Goal: Task Accomplishment & Management: Use online tool/utility

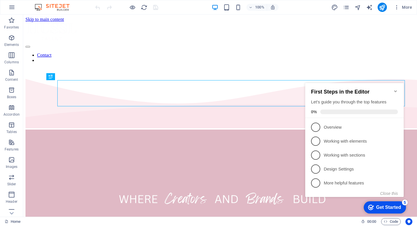
scroll to position [126, 0]
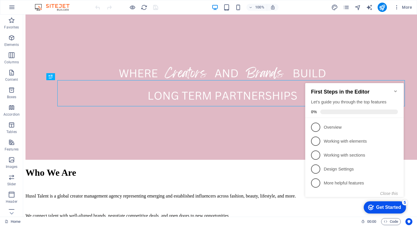
click at [393, 89] on h2 "First Steps in the Editor" at bounding box center [354, 92] width 87 height 6
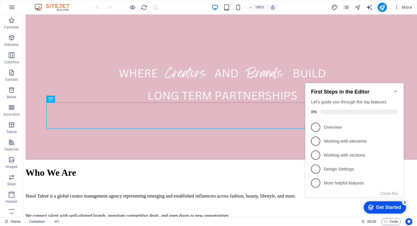
click at [395, 90] on icon "Minimize checklist" at bounding box center [396, 91] width 3 height 2
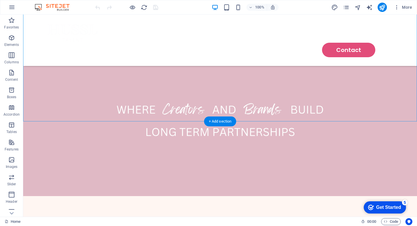
scroll to position [0, 0]
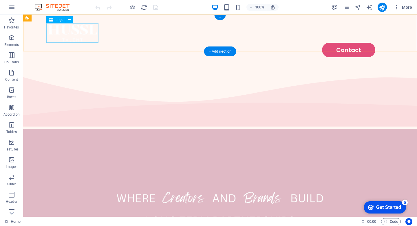
click at [74, 31] on div at bounding box center [220, 32] width 348 height 19
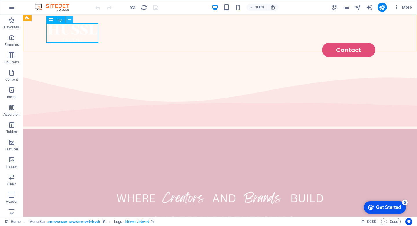
click at [69, 22] on icon at bounding box center [69, 20] width 3 height 6
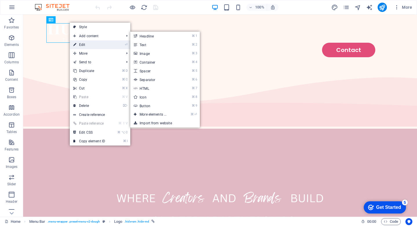
click at [86, 43] on link "⏎ Edit" at bounding box center [89, 44] width 39 height 9
select select "px"
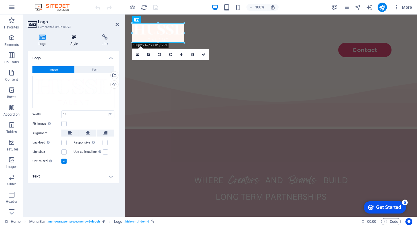
click at [74, 36] on icon at bounding box center [74, 37] width 29 height 6
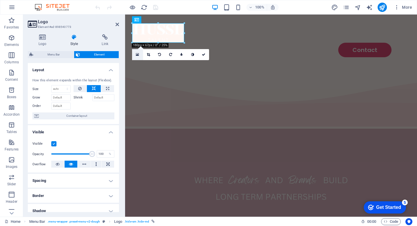
click at [137, 55] on icon at bounding box center [137, 54] width 3 height 4
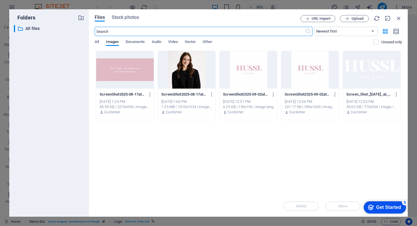
click at [300, 141] on div "Drop files here to upload them instantly ScreenShot2025-08-17at12.42.36pm-IaKOY…" at bounding box center [249, 122] width 308 height 145
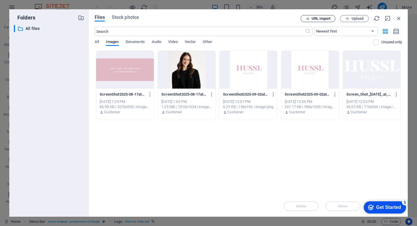
click at [306, 20] on icon "button" at bounding box center [308, 19] width 4 height 4
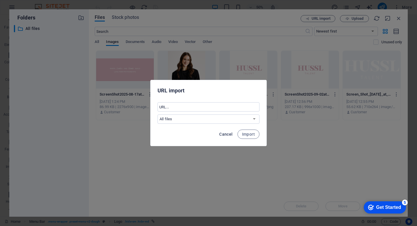
click at [223, 129] on div "Cancel Import" at bounding box center [209, 136] width 116 height 20
click at [226, 135] on span "Cancel" at bounding box center [225, 134] width 13 height 5
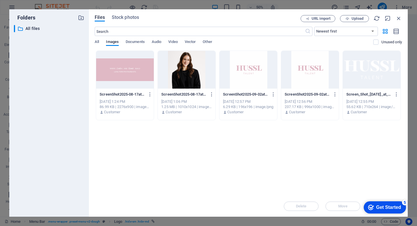
click at [345, 147] on div "Drop files here to upload them instantly ScreenShot2025-08-17at12.42.36pm-IaKOY…" at bounding box center [249, 122] width 308 height 145
click at [389, 206] on div "Get Started" at bounding box center [389, 206] width 25 height 5
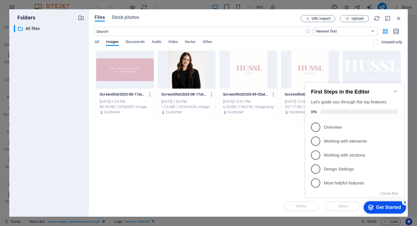
click at [396, 89] on icon "Minimize checklist" at bounding box center [396, 91] width 5 height 5
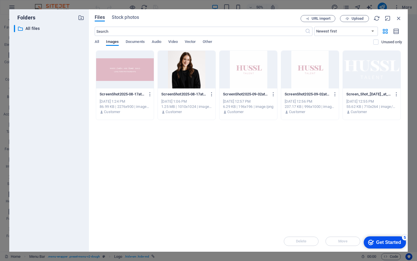
click at [283, 182] on div "Drop files here to upload them instantly ScreenShot2025-08-17at12.42.36pm-IaKOY…" at bounding box center [249, 140] width 308 height 180
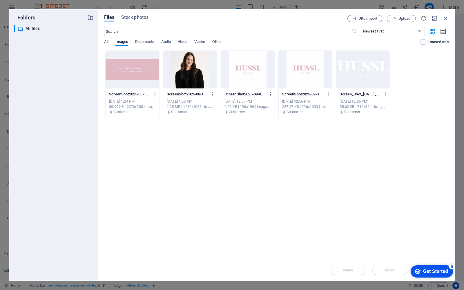
click at [409, 120] on div "Drop files here to upload them instantly ScreenShot2025-08-17at12.42.36pm-IaKOY…" at bounding box center [276, 154] width 345 height 209
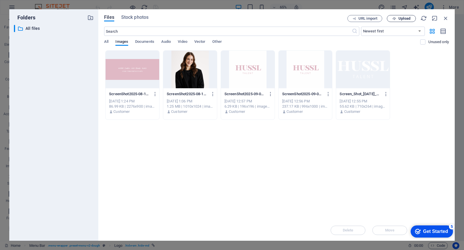
click at [395, 20] on icon "button" at bounding box center [394, 19] width 4 height 4
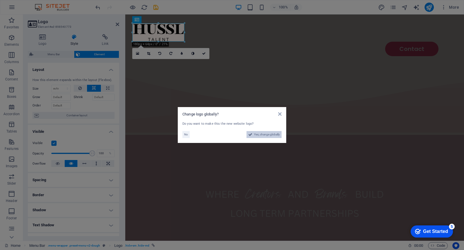
click at [263, 133] on span "Yes, change globally" at bounding box center [267, 134] width 26 height 7
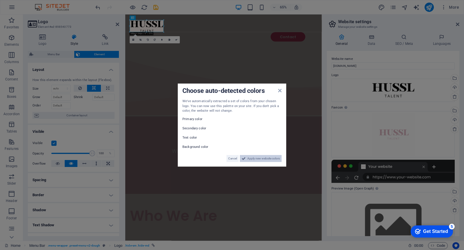
click at [262, 159] on span "Apply new website colors" at bounding box center [263, 158] width 32 height 7
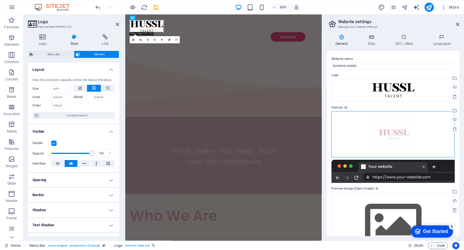
click at [417, 129] on div "Drag files here, click to choose files or select files from Files or our free s…" at bounding box center [392, 134] width 123 height 46
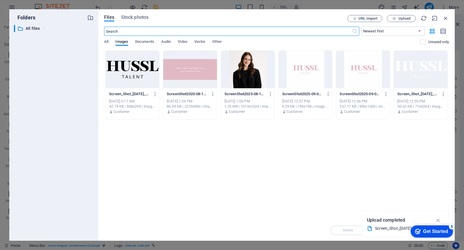
click at [139, 66] on div at bounding box center [133, 70] width 54 height 38
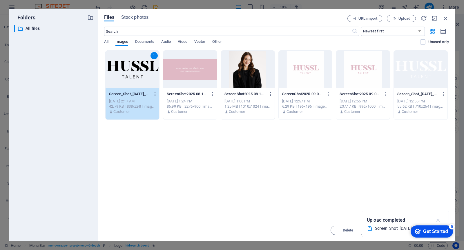
click at [417, 221] on icon "button" at bounding box center [438, 220] width 7 height 6
drag, startPoint x: 447, startPoint y: 229, endPoint x: 490, endPoint y: 355, distance: 132.5
click at [417, 225] on div "Get Started" at bounding box center [435, 231] width 25 height 5
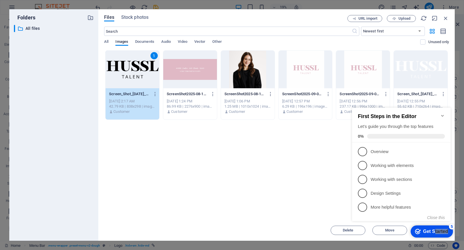
click at [168, 137] on div "Drop files here to upload them instantly 1 Screen_Shot_2025-09-04_at_10.15.58_a…" at bounding box center [276, 135] width 345 height 170
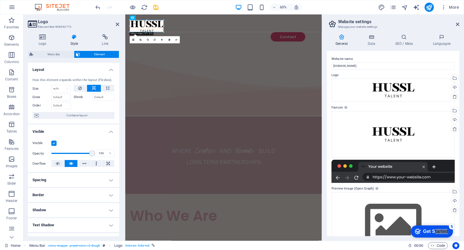
scroll to position [27, 0]
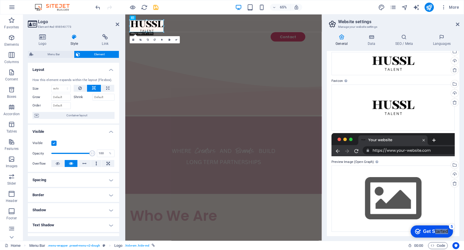
click at [417, 27] on header "Website settings Manage your website settings" at bounding box center [393, 21] width 131 height 15
click at [417, 25] on icon at bounding box center [457, 24] width 3 height 5
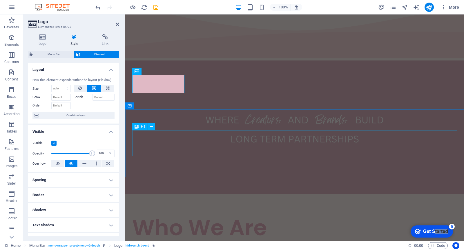
scroll to position [0, 0]
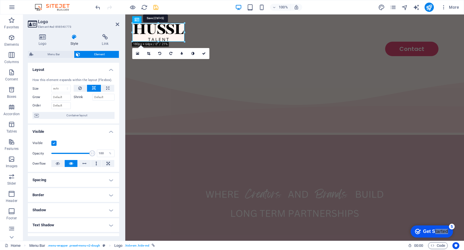
click at [153, 6] on icon "save" at bounding box center [156, 7] width 7 height 7
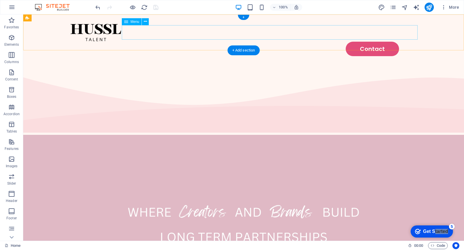
click at [198, 42] on nav "Contact" at bounding box center [244, 49] width 348 height 14
click at [197, 46] on div "Contact" at bounding box center [243, 39] width 441 height 50
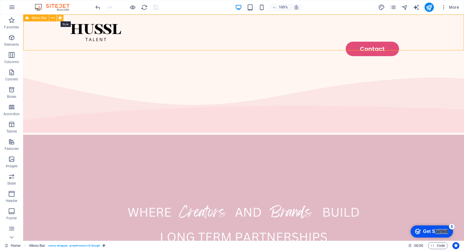
click at [61, 20] on icon at bounding box center [60, 18] width 3 height 6
select select "rem"
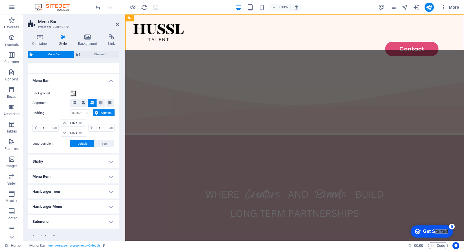
scroll to position [102, 0]
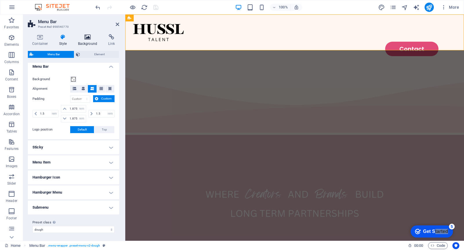
click at [89, 41] on h4 "Background" at bounding box center [89, 40] width 30 height 12
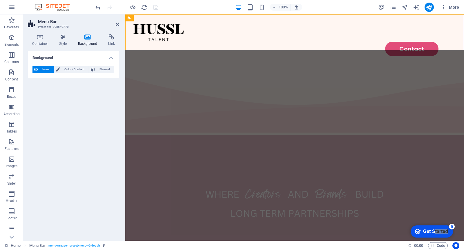
click at [48, 68] on span "None" at bounding box center [45, 69] width 12 height 7
click at [62, 68] on span "Color / Gradient" at bounding box center [74, 69] width 26 height 7
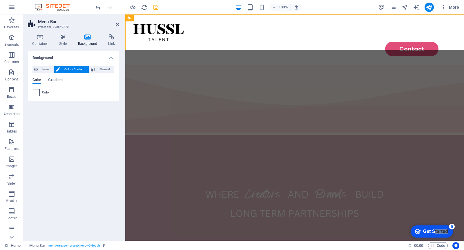
click at [36, 95] on span at bounding box center [36, 93] width 6 height 6
type input "#ffffff"
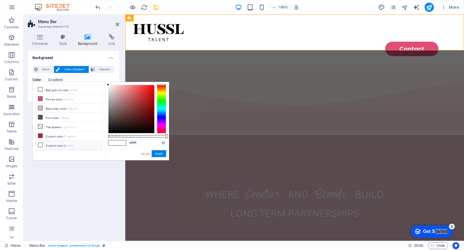
click at [58, 142] on li "Custom color 2 #ffffff" at bounding box center [69, 145] width 67 height 9
click at [159, 154] on button "Apply" at bounding box center [159, 153] width 14 height 7
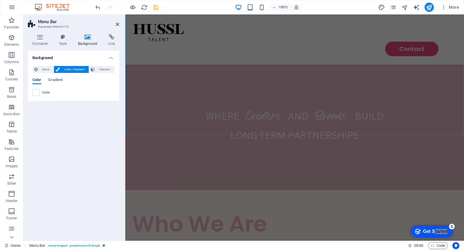
scroll to position [0, 0]
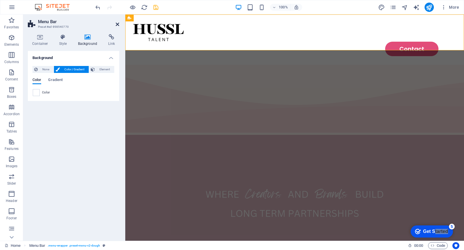
click at [117, 25] on icon at bounding box center [117, 24] width 3 height 5
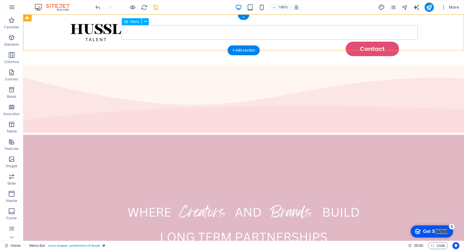
click at [365, 42] on nav "Contact" at bounding box center [244, 49] width 348 height 14
click at [131, 23] on span "Menu" at bounding box center [134, 21] width 9 height 3
click at [144, 23] on button at bounding box center [145, 21] width 7 height 7
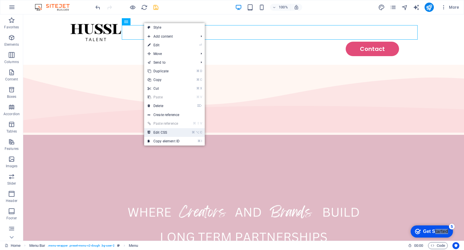
click at [171, 129] on link "⌘ ⌥ C Edit CSS" at bounding box center [163, 132] width 39 height 9
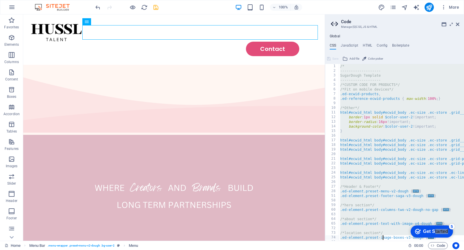
scroll to position [36, 0]
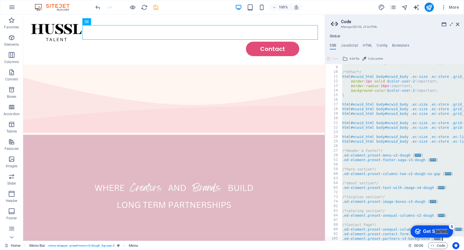
drag, startPoint x: 339, startPoint y: 68, endPoint x: 385, endPoint y: 250, distance: 188.0
click at [385, 225] on div "Home Favorites Elements Columns Content Boxes Accordion Tables Features Images …" at bounding box center [232, 127] width 464 height 227
type textarea "); }"
click at [417, 225] on div "5" at bounding box center [452, 227] width 6 height 6
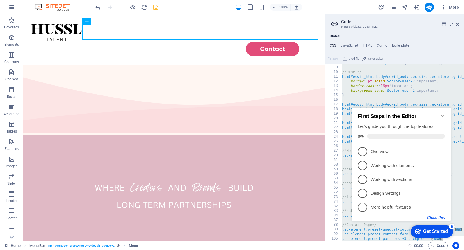
click at [417, 218] on button "Close this" at bounding box center [436, 218] width 18 height 5
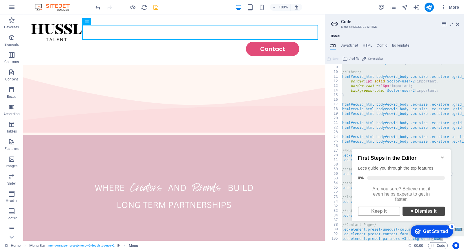
click at [417, 216] on link "× Dismiss it" at bounding box center [423, 211] width 42 height 9
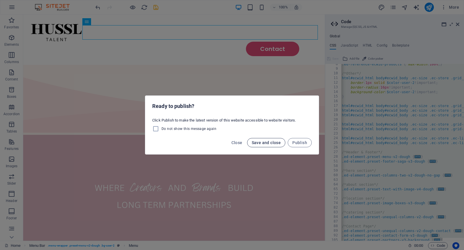
click at [278, 145] on button "Save and close" at bounding box center [266, 142] width 39 height 9
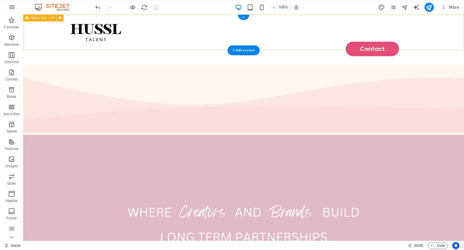
click at [302, 46] on div "Contact" at bounding box center [243, 39] width 441 height 50
click at [52, 19] on icon at bounding box center [52, 18] width 3 height 6
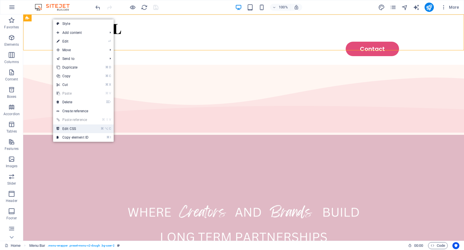
click at [83, 125] on link "⌘ ⌥ C Edit CSS" at bounding box center [72, 129] width 39 height 9
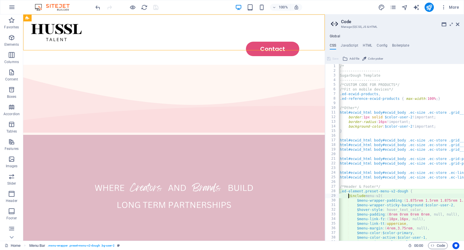
scroll to position [0, 0]
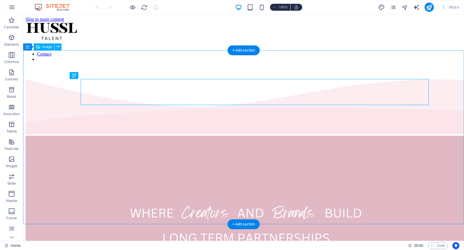
scroll to position [131, 0]
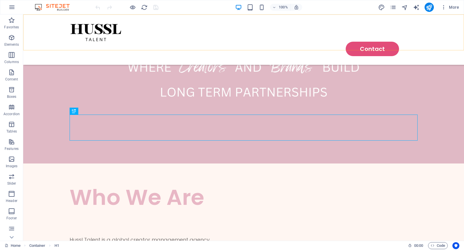
click at [80, 46] on div "Contact" at bounding box center [243, 39] width 441 height 50
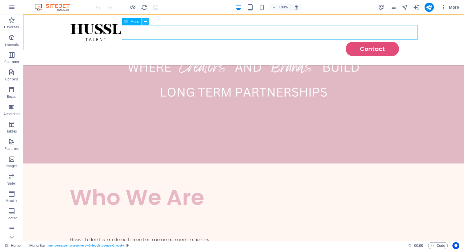
click at [145, 21] on icon at bounding box center [145, 22] width 3 height 6
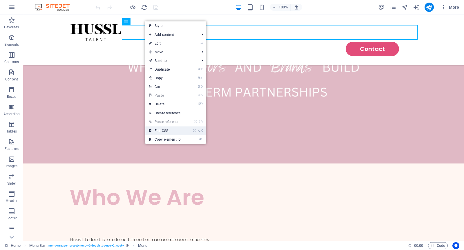
click at [183, 130] on link "⌘ ⌥ C Edit CSS" at bounding box center [164, 131] width 39 height 9
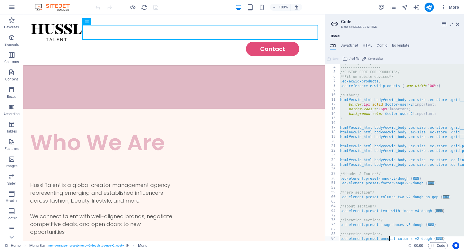
scroll to position [36, 0]
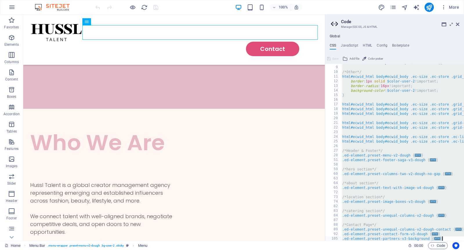
drag, startPoint x: 340, startPoint y: 67, endPoint x: 395, endPoint y: 250, distance: 191.4
click at [395, 241] on div "Home Favorites Elements Columns Content Boxes Accordion Tables Features Images …" at bounding box center [232, 127] width 464 height 227
type textarea "); }"
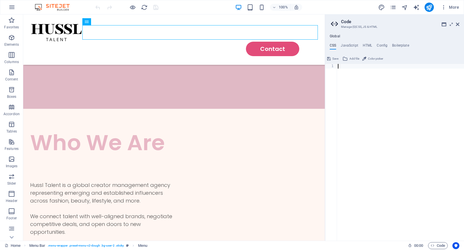
paste textarea
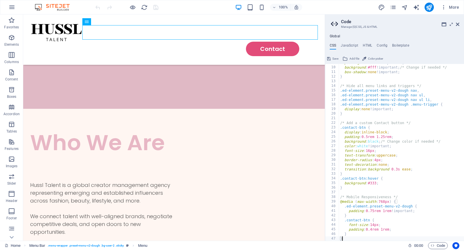
scroll to position [0, 0]
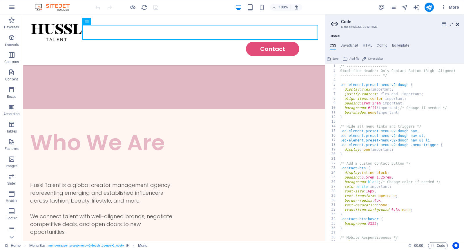
type textarea "}"
click at [458, 23] on icon at bounding box center [457, 24] width 3 height 5
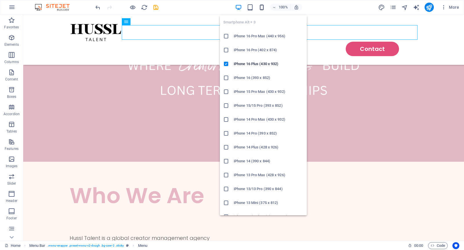
scroll to position [129, 0]
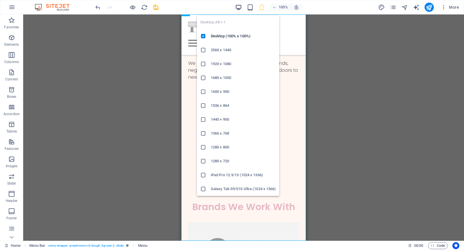
click at [238, 6] on icon "button" at bounding box center [238, 7] width 7 height 7
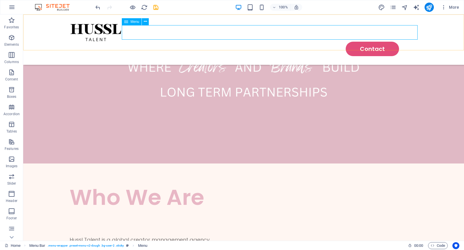
click at [290, 42] on nav "Contact" at bounding box center [244, 49] width 348 height 14
click at [145, 23] on icon at bounding box center [145, 22] width 3 height 6
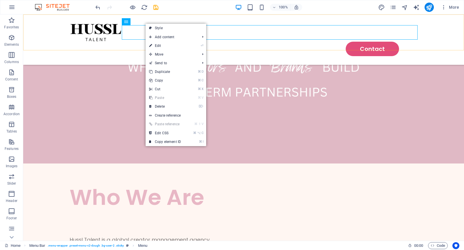
click at [210, 17] on div "Contact" at bounding box center [243, 39] width 441 height 50
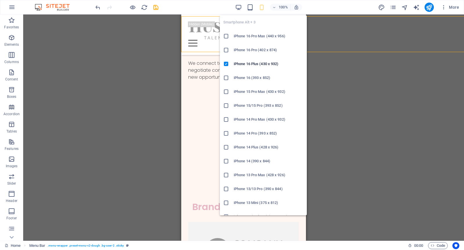
scroll to position [129, 0]
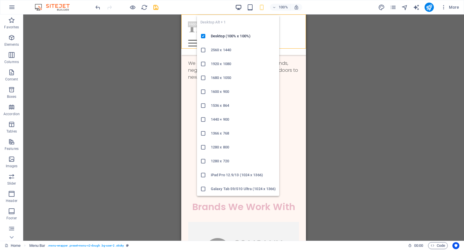
click at [236, 7] on icon "button" at bounding box center [238, 7] width 7 height 7
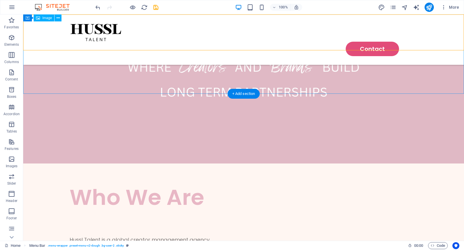
click at [123, 55] on figure at bounding box center [243, 77] width 441 height 174
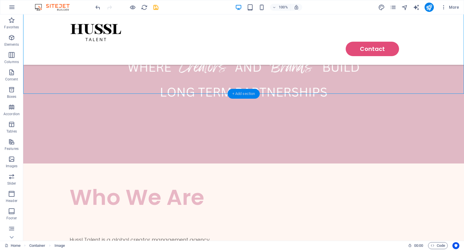
click at [244, 92] on div "+ Add section" at bounding box center [244, 94] width 32 height 10
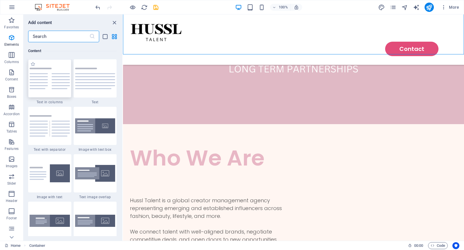
scroll to position [1014, 0]
click at [67, 37] on input "text" at bounding box center [58, 37] width 61 height 12
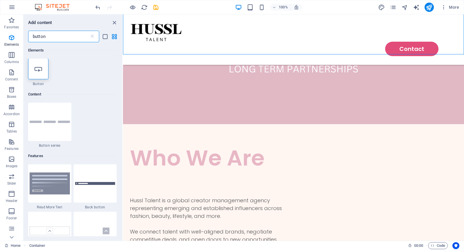
scroll to position [0, 0]
type input "button"
click at [42, 69] on icon at bounding box center [39, 70] width 8 height 8
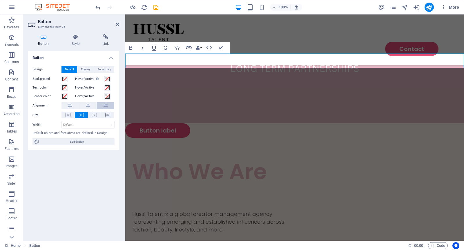
click at [102, 106] on button at bounding box center [105, 105] width 17 height 7
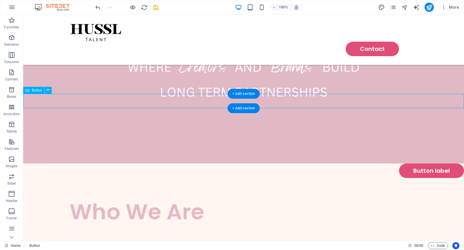
click at [205, 164] on div "Button label" at bounding box center [243, 171] width 441 height 14
click at [47, 90] on icon at bounding box center [47, 90] width 3 height 6
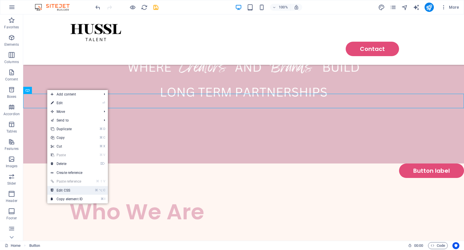
click at [71, 190] on link "⌘ ⌥ C Edit CSS" at bounding box center [66, 190] width 39 height 9
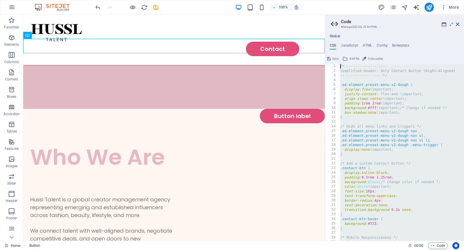
drag, startPoint x: 348, startPoint y: 240, endPoint x: 335, endPoint y: 52, distance: 187.8
click at [335, 52] on div "CSS JavaScript HTML Config Boilerplate } 1 2 3 4 5 6 7 8 9 10 11 12 13 14 15 16…" at bounding box center [394, 142] width 139 height 198
type textarea "/* ------------------- Simplified Header: Only Contact Button (Right-Aligned)"
click at [460, 23] on aside "Code Manage (S)CSS, JS & HTML Global CSS JavaScript HTML Config Boilerplate /* …" at bounding box center [394, 127] width 139 height 227
click at [459, 23] on icon at bounding box center [457, 24] width 3 height 5
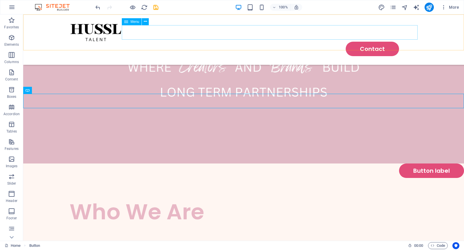
click at [312, 42] on nav "Contact" at bounding box center [244, 49] width 348 height 14
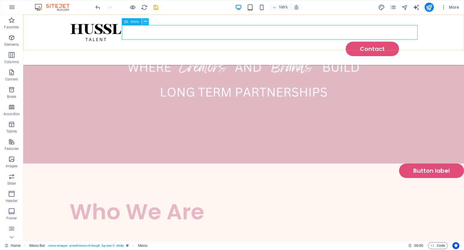
click at [144, 23] on icon at bounding box center [145, 22] width 3 height 6
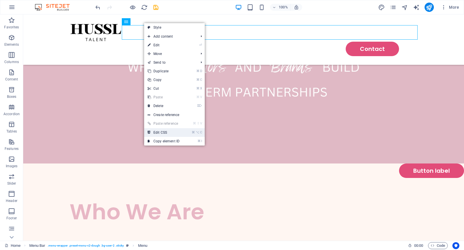
click at [164, 132] on link "⌘ ⌥ C Edit CSS" at bounding box center [163, 132] width 39 height 9
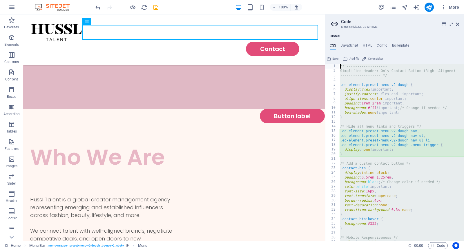
drag, startPoint x: 352, startPoint y: 240, endPoint x: 336, endPoint y: 58, distance: 182.5
click at [336, 58] on div "display: none !important; 1 2 3 4 5 6 7 8 9 10 11 12 13 14 15 16 17 18 19 20 21…" at bounding box center [394, 147] width 139 height 187
type textarea "/* ------------------- Simplified Header: Only Contact Button (Right-Aligned)"
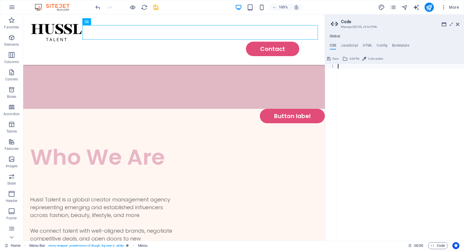
type textarea "}"
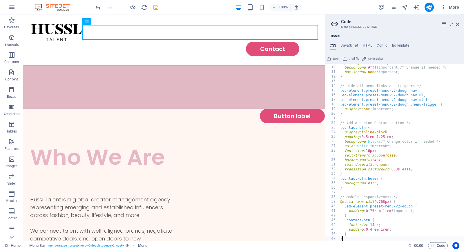
scroll to position [41, 0]
click at [347, 44] on h4 "JavaScript" at bounding box center [349, 46] width 17 height 6
type textarea "/* JS for preset "Menu V2" */"
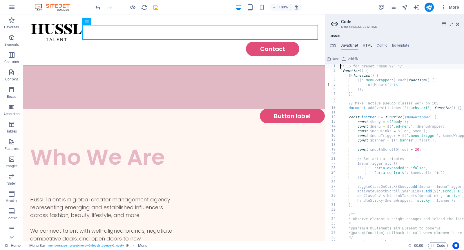
click at [363, 45] on h4 "HTML" at bounding box center [368, 46] width 10 height 6
type textarea "<a href="#main-content" class="button wv-link-content">Skip to main content</a>"
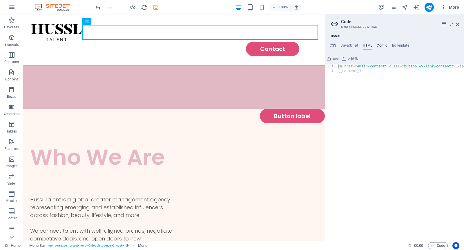
click at [380, 47] on h4 "Config" at bounding box center [382, 46] width 11 height 6
type textarea "$color-background: #fff6f2;"
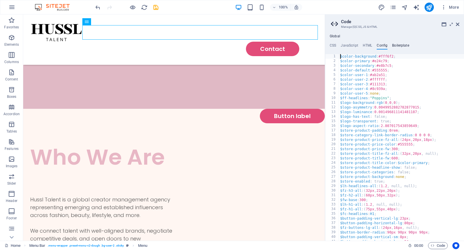
click at [397, 47] on h4 "Boilerplate" at bounding box center [400, 46] width 17 height 6
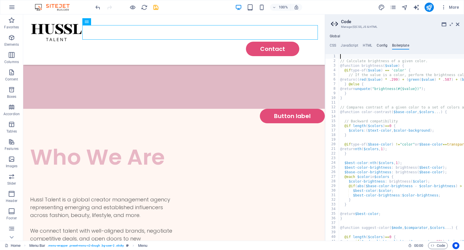
click at [382, 46] on h4 "Config" at bounding box center [382, 46] width 11 height 6
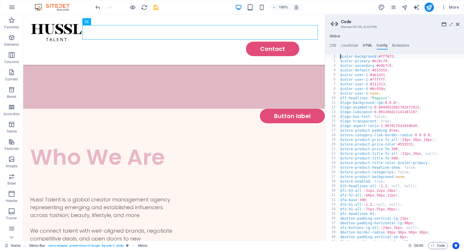
click at [364, 46] on h4 "HTML" at bounding box center [368, 46] width 10 height 6
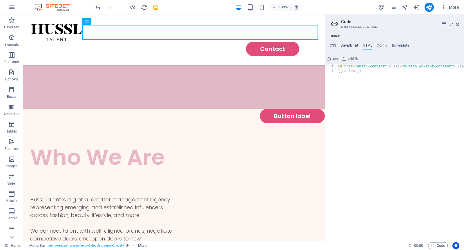
click at [352, 45] on h4 "JavaScript" at bounding box center [349, 46] width 17 height 6
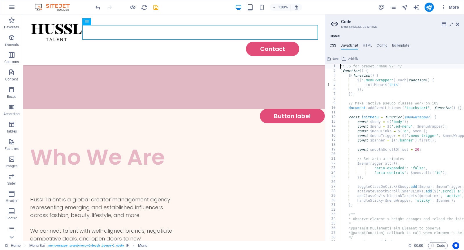
click at [335, 45] on h4 "CSS" at bounding box center [333, 46] width 6 height 6
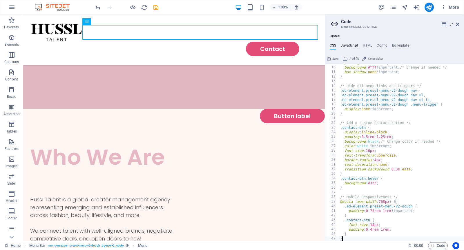
click at [353, 48] on h4 "JavaScript" at bounding box center [349, 46] width 17 height 6
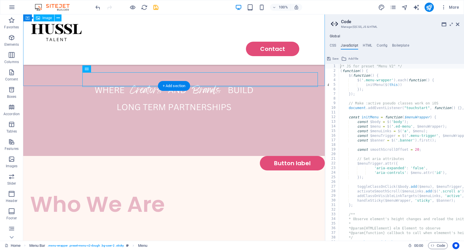
scroll to position [83, 0]
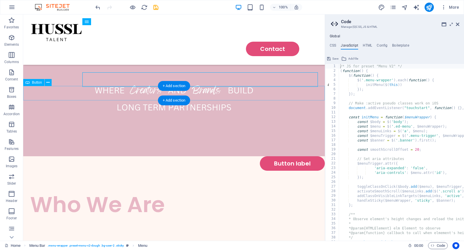
click at [236, 157] on div "Button label" at bounding box center [174, 164] width 302 height 14
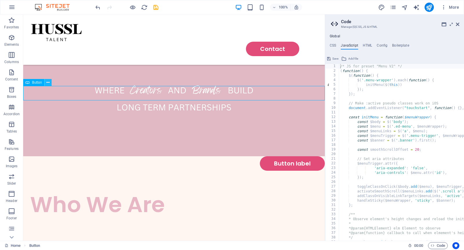
click at [48, 83] on icon at bounding box center [47, 83] width 3 height 6
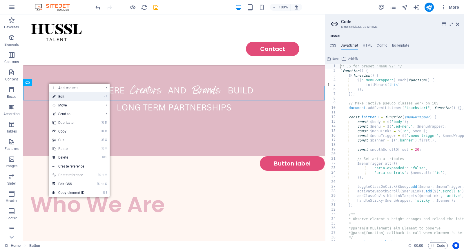
click at [69, 98] on link "⏎ Edit" at bounding box center [68, 96] width 39 height 9
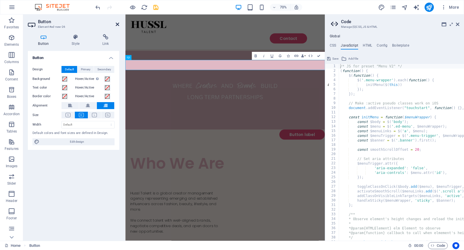
click at [116, 25] on icon at bounding box center [117, 24] width 3 height 5
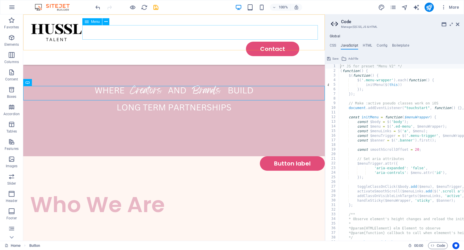
click at [176, 42] on nav "Contact" at bounding box center [174, 49] width 288 height 14
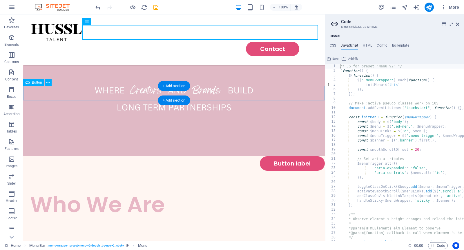
click at [179, 157] on div "Button label" at bounding box center [174, 164] width 302 height 14
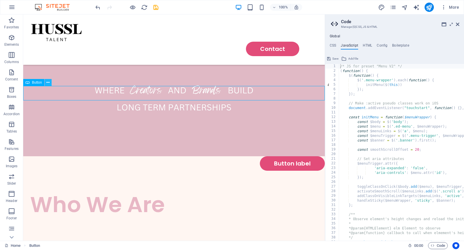
click at [49, 83] on icon at bounding box center [47, 83] width 3 height 6
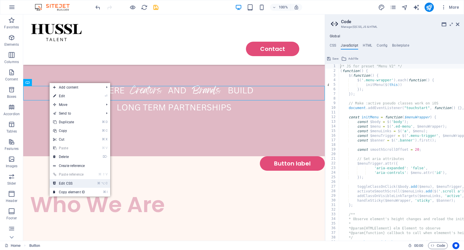
click at [80, 181] on link "⌘ ⌥ C Edit CSS" at bounding box center [69, 183] width 39 height 9
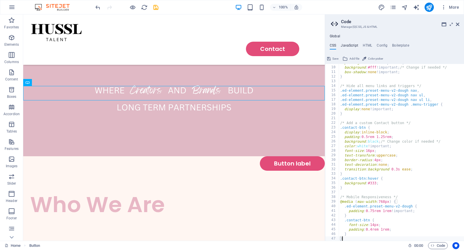
click at [350, 46] on h4 "JavaScript" at bounding box center [349, 46] width 17 height 6
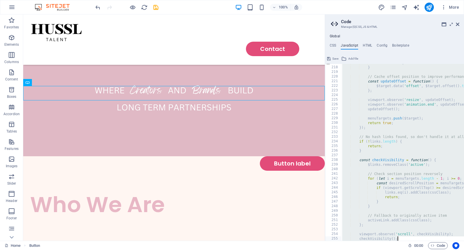
scroll to position [1019, 0]
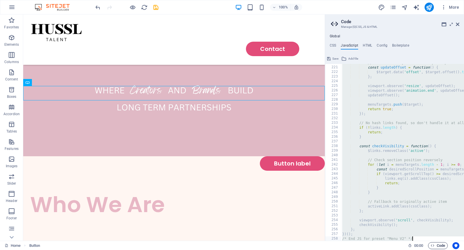
drag, startPoint x: 339, startPoint y: 68, endPoint x: 430, endPoint y: 247, distance: 201.1
click at [430, 241] on div "Home Favorites Elements Columns Content Boxes Accordion Tables Features Images …" at bounding box center [232, 127] width 464 height 227
type textarea "})(); /* End JS for preset "Menu V2" */"
click at [460, 23] on aside "Code Manage (S)CSS, JS & HTML Global CSS JavaScript HTML Config Boilerplate } 9…" at bounding box center [394, 127] width 139 height 227
click at [204, 42] on nav "Contact" at bounding box center [174, 49] width 288 height 14
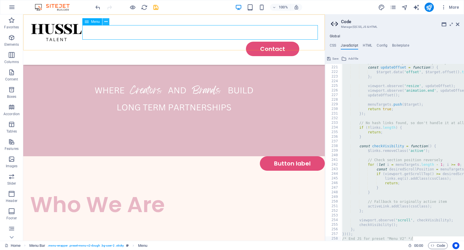
click at [106, 22] on icon at bounding box center [105, 22] width 3 height 6
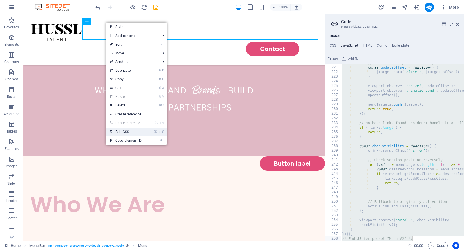
click at [137, 130] on link "⌘ ⌥ C Edit CSS" at bounding box center [125, 132] width 39 height 9
type textarea "display: none !important;"
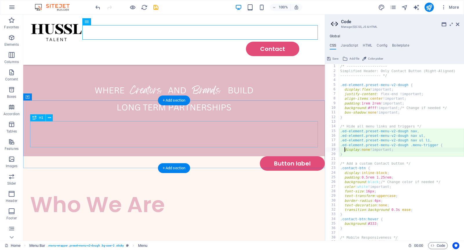
scroll to position [0, 0]
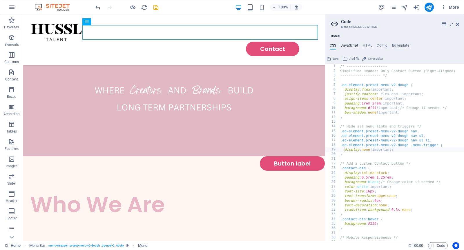
click at [350, 47] on h4 "JavaScript" at bounding box center [349, 46] width 17 height 6
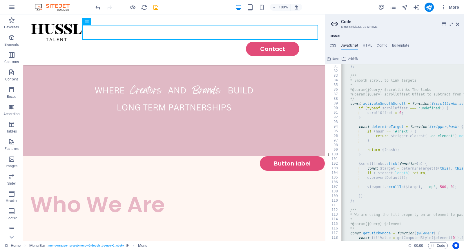
scroll to position [0, 0]
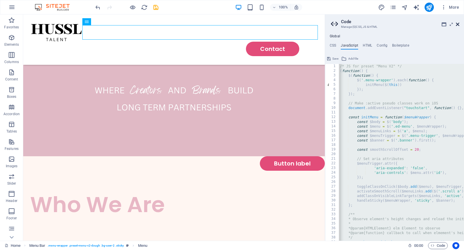
click at [459, 25] on icon at bounding box center [457, 24] width 3 height 5
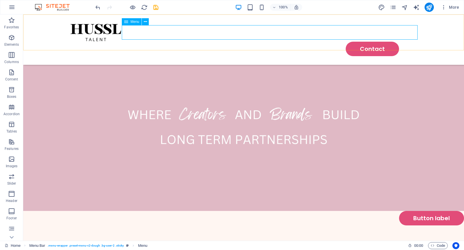
click at [264, 42] on nav "Contact" at bounding box center [244, 49] width 348 height 14
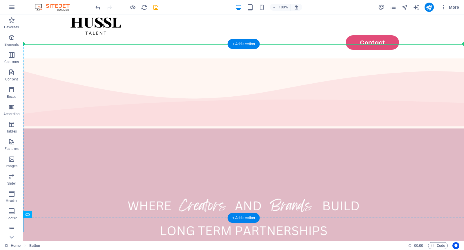
scroll to position [0, 0]
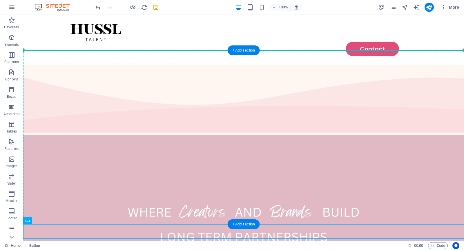
drag, startPoint x: 273, startPoint y: 233, endPoint x: 286, endPoint y: 51, distance: 182.8
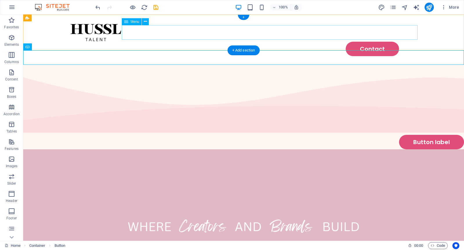
click at [195, 42] on nav "Contact" at bounding box center [244, 49] width 348 height 14
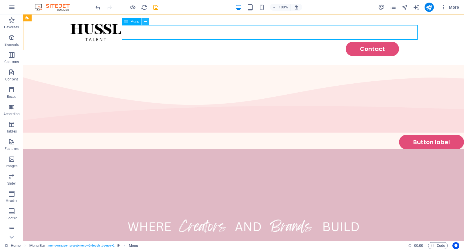
click at [143, 23] on button at bounding box center [145, 21] width 7 height 7
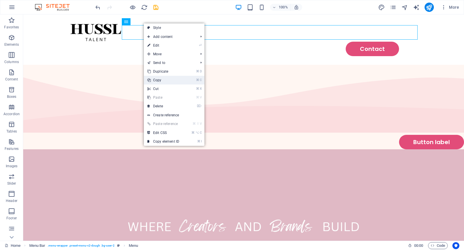
click at [163, 79] on link "⌘ C Copy" at bounding box center [163, 80] width 39 height 9
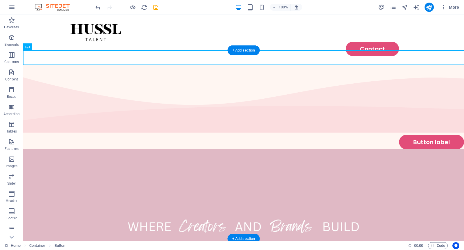
drag, startPoint x: 180, startPoint y: 57, endPoint x: 214, endPoint y: 54, distance: 34.4
click at [214, 135] on div "Button label" at bounding box center [243, 142] width 441 height 14
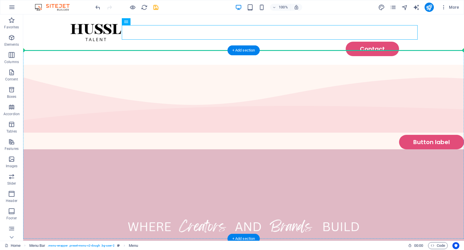
drag, startPoint x: 200, startPoint y: 34, endPoint x: 184, endPoint y: 50, distance: 21.9
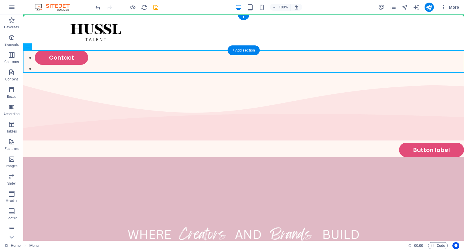
drag, startPoint x: 134, startPoint y: 60, endPoint x: 200, endPoint y: 27, distance: 73.9
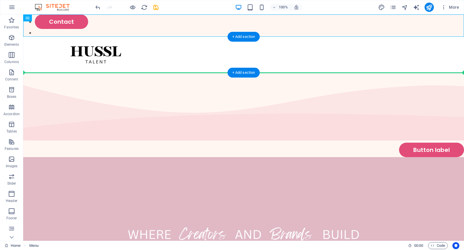
drag, startPoint x: 160, startPoint y: 21, endPoint x: 184, endPoint y: 61, distance: 47.7
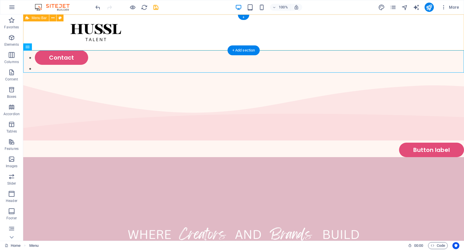
click at [228, 32] on div at bounding box center [243, 32] width 441 height 36
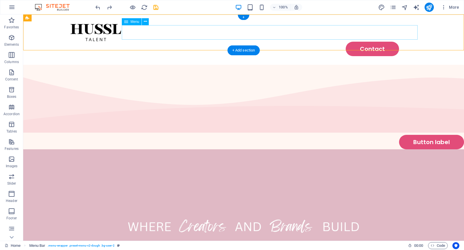
click at [328, 42] on nav "Contact" at bounding box center [244, 49] width 348 height 14
click at [145, 23] on icon at bounding box center [145, 22] width 3 height 6
click at [98, 30] on div at bounding box center [244, 32] width 348 height 19
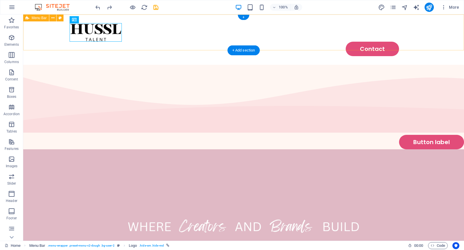
click at [64, 30] on div "Contact" at bounding box center [243, 39] width 441 height 50
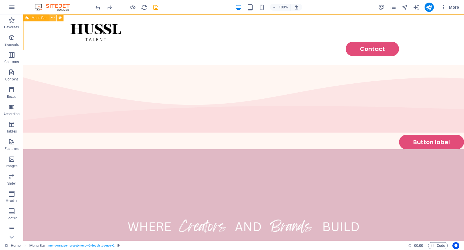
click at [52, 18] on icon at bounding box center [52, 18] width 3 height 6
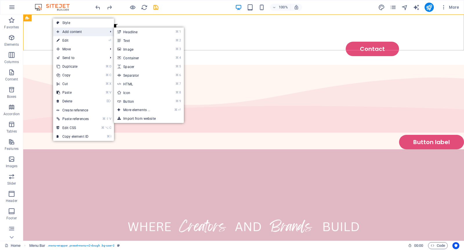
click at [72, 32] on span "Add content" at bounding box center [79, 32] width 52 height 9
click at [132, 99] on link "⌘ 9 Button" at bounding box center [138, 101] width 48 height 9
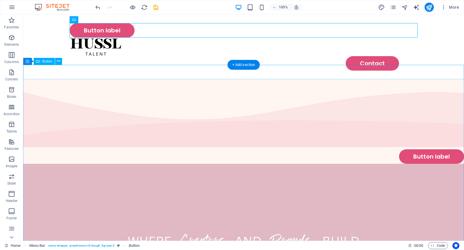
click at [417, 150] on div "Button label" at bounding box center [243, 157] width 441 height 14
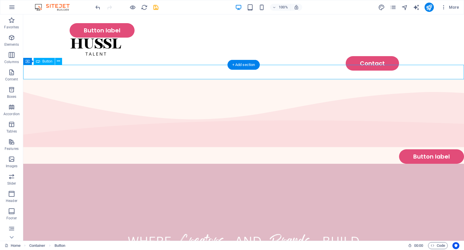
click at [413, 150] on div "Button label" at bounding box center [243, 157] width 441 height 14
click at [57, 61] on icon at bounding box center [58, 61] width 3 height 6
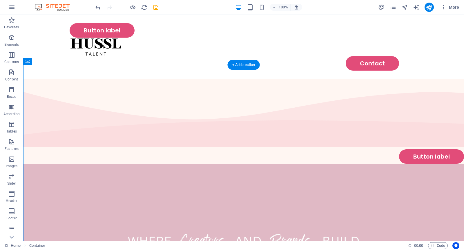
drag, startPoint x: 55, startPoint y: 76, endPoint x: 172, endPoint y: 67, distance: 117.8
click at [144, 37] on icon at bounding box center [145, 36] width 3 height 6
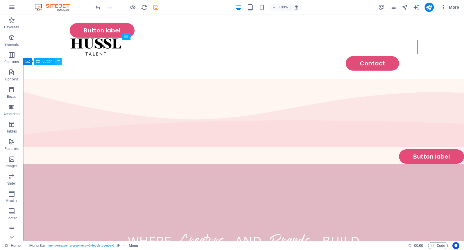
click at [60, 60] on icon at bounding box center [58, 61] width 3 height 6
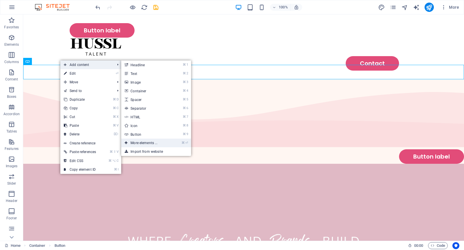
click at [149, 146] on link "⌘ ⏎ More elements ..." at bounding box center [145, 143] width 48 height 9
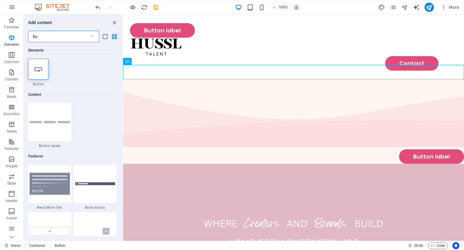
type input "b"
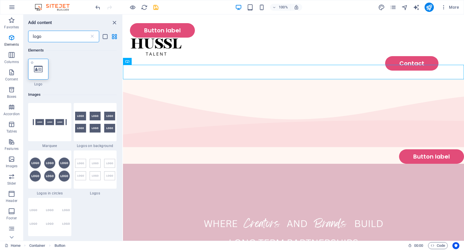
type input "logo"
click at [38, 69] on icon at bounding box center [38, 70] width 9 height 8
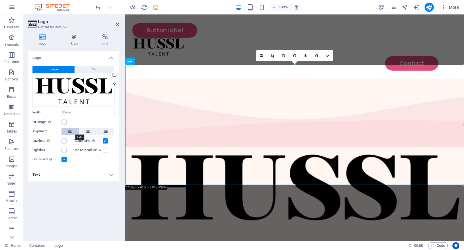
click at [68, 132] on icon at bounding box center [70, 131] width 4 height 7
click at [329, 56] on link at bounding box center [327, 55] width 11 height 11
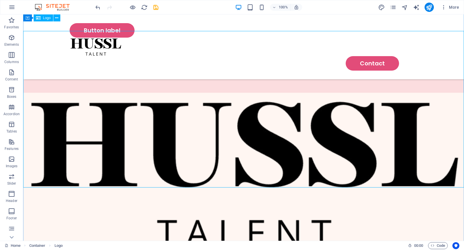
scroll to position [34, 0]
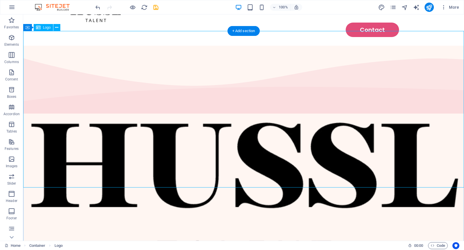
click at [351, 137] on div at bounding box center [243, 194] width 441 height 157
click at [57, 28] on icon at bounding box center [56, 28] width 3 height 6
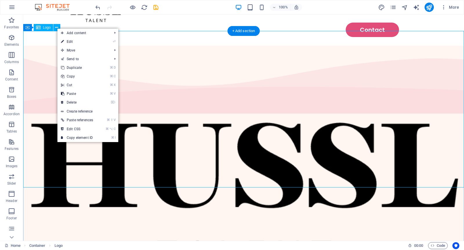
click at [242, 116] on div at bounding box center [243, 194] width 441 height 157
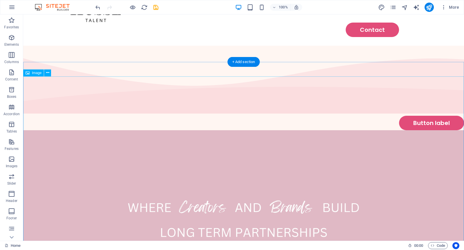
scroll to position [0, 0]
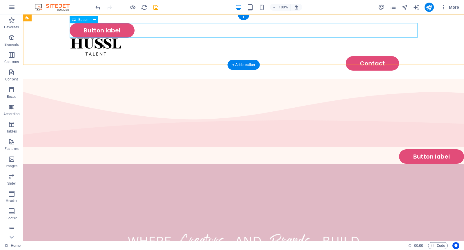
click at [170, 33] on div "Button label" at bounding box center [244, 30] width 348 height 14
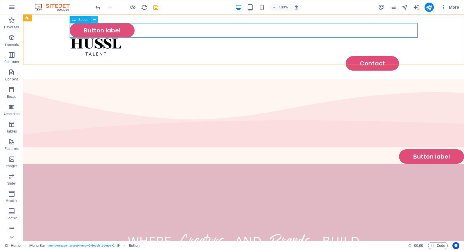
click at [94, 20] on icon at bounding box center [94, 20] width 3 height 6
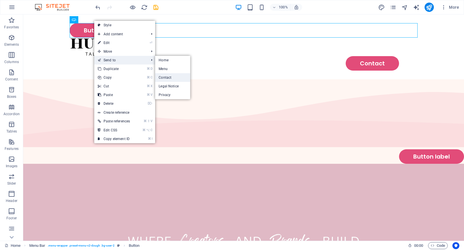
click at [171, 76] on link "Contact" at bounding box center [172, 77] width 35 height 9
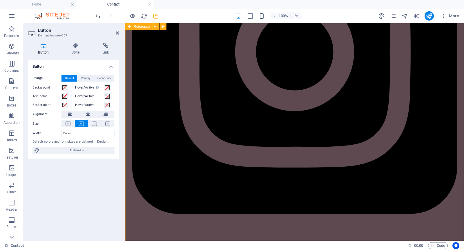
scroll to position [1079, 0]
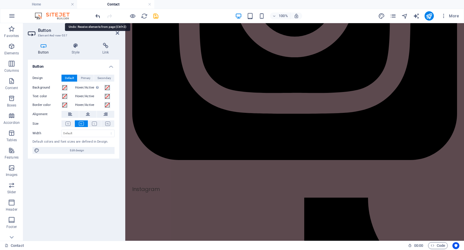
click at [99, 16] on icon "undo" at bounding box center [98, 16] width 7 height 7
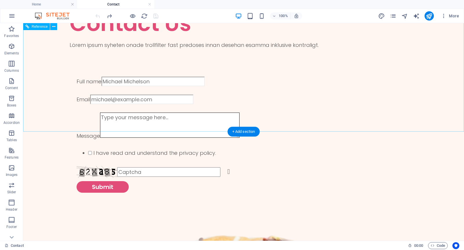
scroll to position [0, 0]
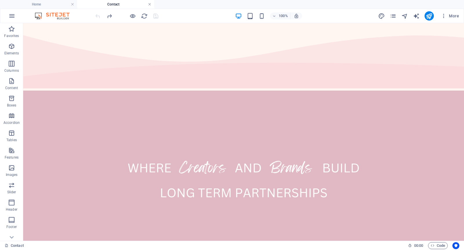
click at [149, 3] on link at bounding box center [149, 5] width 3 height 6
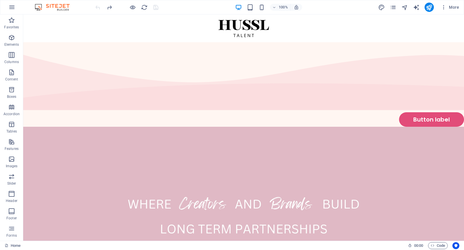
click at [96, 7] on div at bounding box center [126, 7] width 65 height 9
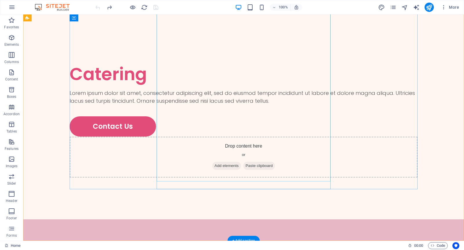
scroll to position [1913, 0]
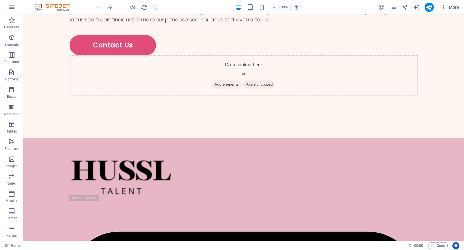
click at [97, 7] on div at bounding box center [126, 7] width 65 height 9
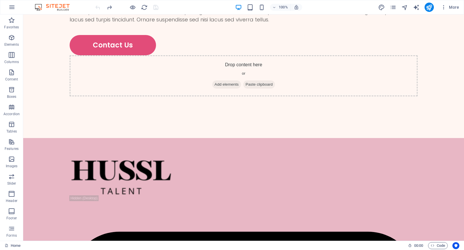
click at [97, 7] on div at bounding box center [126, 7] width 65 height 9
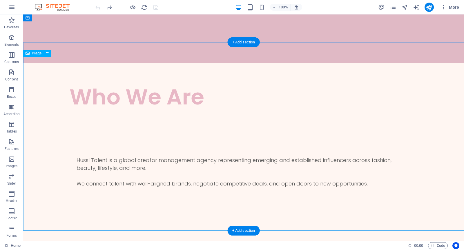
scroll to position [0, 0]
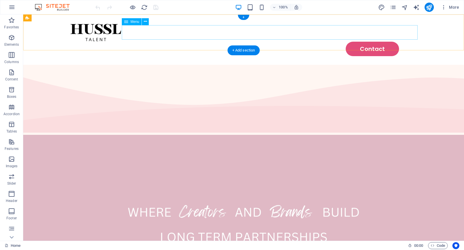
click at [326, 42] on nav "Contact" at bounding box center [244, 49] width 348 height 14
click at [146, 23] on icon at bounding box center [145, 22] width 3 height 6
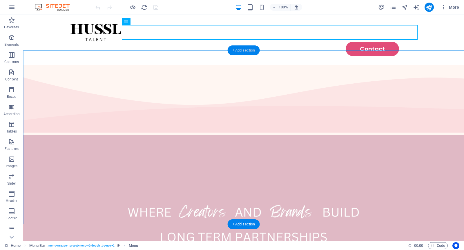
click at [255, 51] on div "+ Add section" at bounding box center [244, 51] width 32 height 10
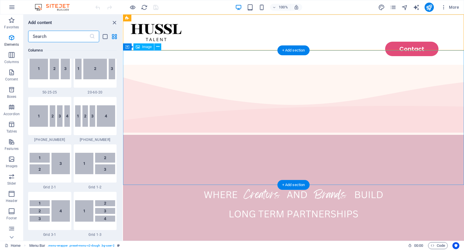
scroll to position [1014, 0]
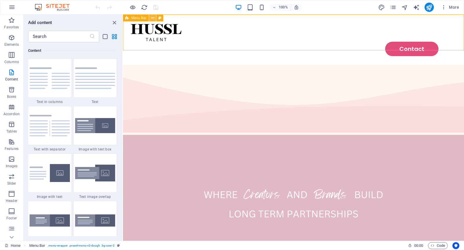
click at [150, 18] on button at bounding box center [152, 17] width 7 height 7
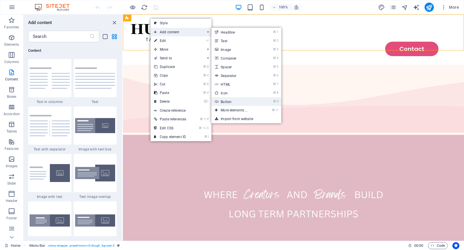
click at [232, 103] on link "⌘ 9 Button" at bounding box center [235, 101] width 48 height 9
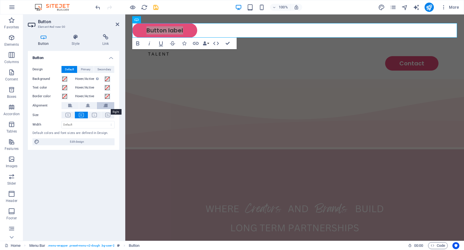
click at [104, 107] on icon at bounding box center [106, 105] width 4 height 7
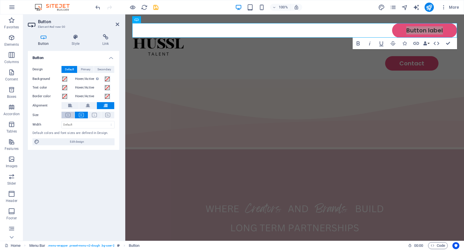
click at [66, 115] on icon at bounding box center [68, 115] width 5 height 4
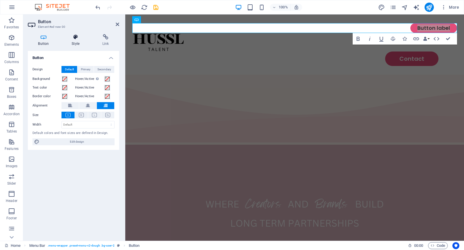
click at [72, 41] on h4 "Style" at bounding box center [76, 40] width 31 height 12
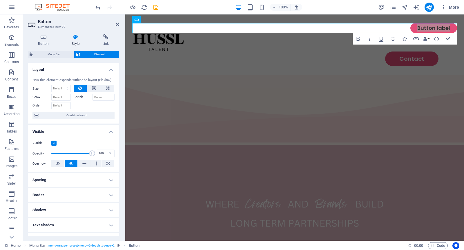
scroll to position [71, 0]
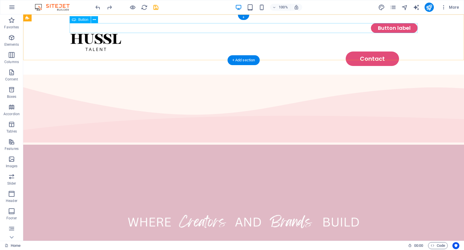
click at [400, 29] on div "Button label" at bounding box center [244, 28] width 348 height 10
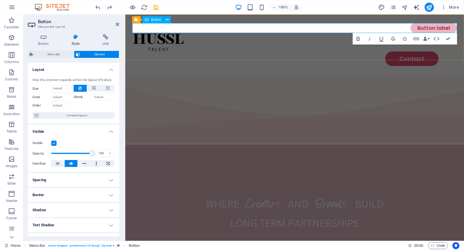
click at [435, 31] on link "Button label" at bounding box center [433, 28] width 47 height 10
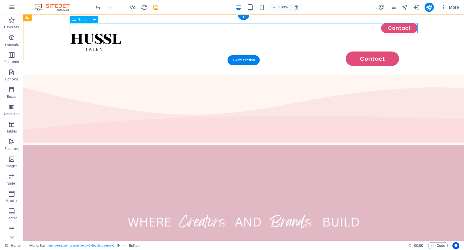
click at [350, 28] on div "Contact" at bounding box center [244, 28] width 348 height 10
click at [59, 19] on icon at bounding box center [60, 18] width 3 height 6
select select "rem"
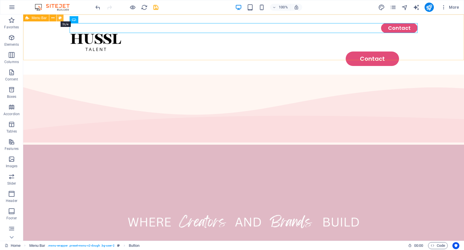
select select "rem"
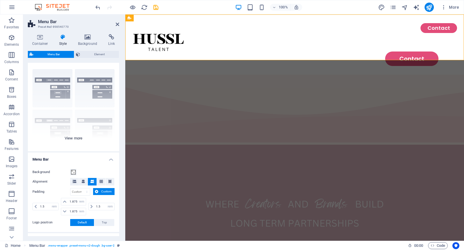
scroll to position [0, 0]
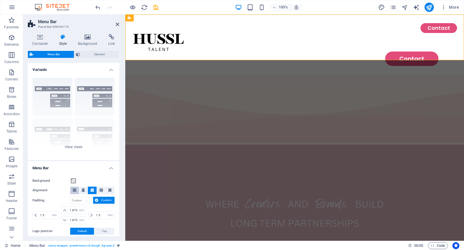
click at [77, 189] on button at bounding box center [74, 191] width 9 height 8
click at [85, 191] on button at bounding box center [83, 191] width 9 height 8
click at [91, 191] on icon at bounding box center [91, 190] width 3 height 3
click at [101, 191] on icon at bounding box center [100, 190] width 3 height 3
click at [110, 190] on icon at bounding box center [109, 190] width 3 height 3
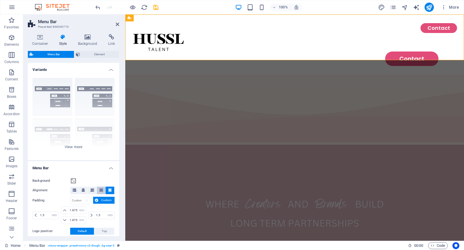
click at [99, 190] on icon at bounding box center [100, 190] width 3 height 3
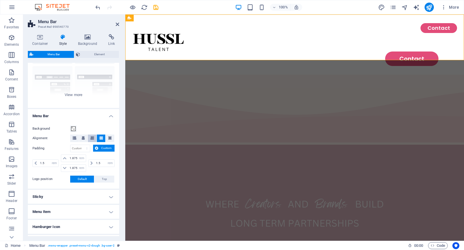
scroll to position [52, 0]
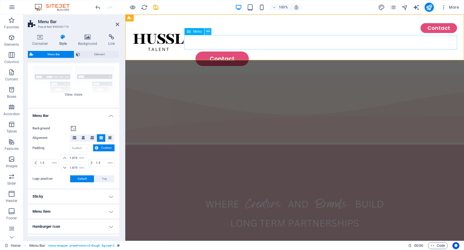
click at [206, 30] on icon at bounding box center [207, 31] width 3 height 6
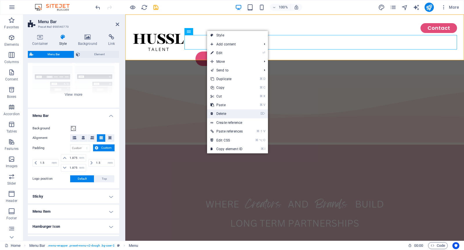
click at [222, 114] on link "⌦ Delete" at bounding box center [226, 114] width 39 height 9
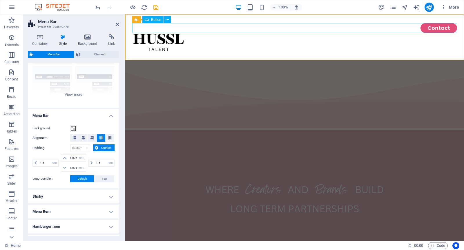
click at [410, 25] on div "Contact" at bounding box center [294, 28] width 325 height 10
click at [164, 29] on div "Contact" at bounding box center [294, 28] width 325 height 10
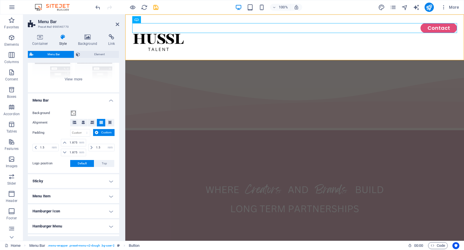
click at [111, 99] on h4 "Menu Bar" at bounding box center [73, 99] width 91 height 10
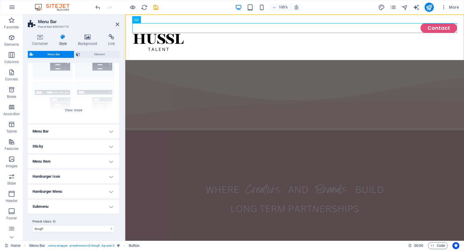
click at [108, 206] on h4 "Submenu" at bounding box center [73, 207] width 91 height 14
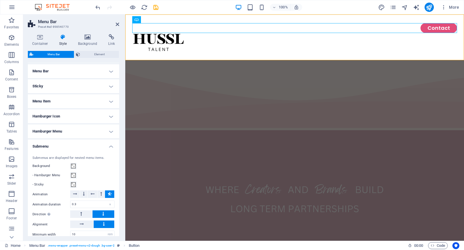
scroll to position [136, 0]
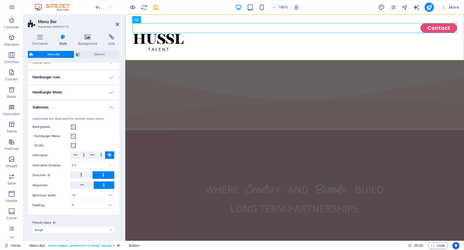
click at [110, 106] on h4 "Submenu" at bounding box center [73, 106] width 91 height 10
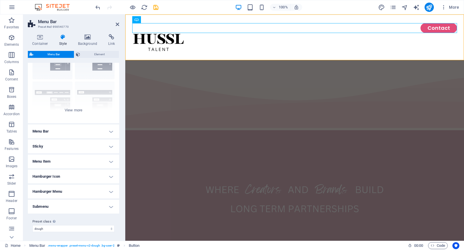
scroll to position [0, 0]
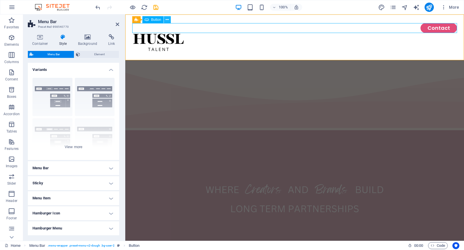
click at [168, 20] on icon at bounding box center [167, 20] width 3 height 6
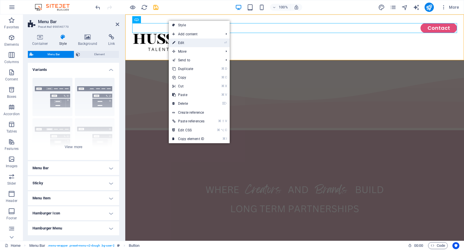
click at [186, 41] on link "⏎ Edit" at bounding box center [188, 43] width 39 height 9
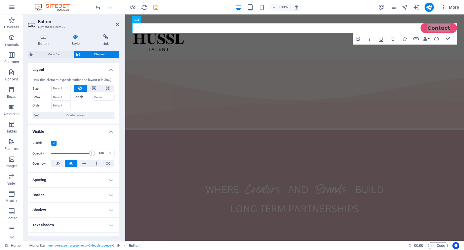
click at [85, 179] on h4 "Spacing" at bounding box center [73, 180] width 91 height 14
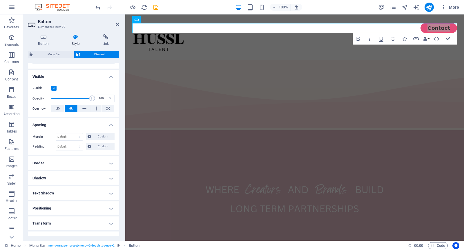
scroll to position [69, 0]
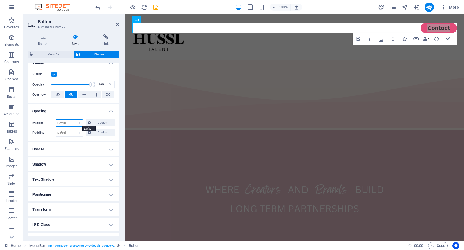
click at [77, 123] on select "Default auto px % rem vw vh Custom" at bounding box center [69, 123] width 27 height 7
click at [96, 119] on span "Custom" at bounding box center [103, 122] width 20 height 7
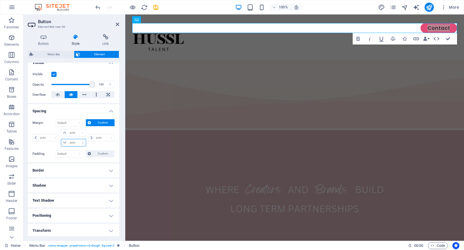
click at [70, 140] on select "auto px % rem vw vh" at bounding box center [73, 142] width 24 height 7
click at [81, 144] on select "auto px % rem vw vh" at bounding box center [73, 142] width 24 height 7
select select "auto"
type input "0"
select select "px"
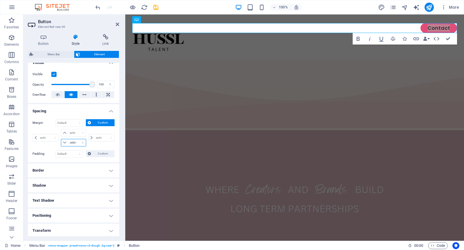
type input "0"
select select "px"
select select "DISABLED_OPTION_VALUE"
type input "0"
select select "px"
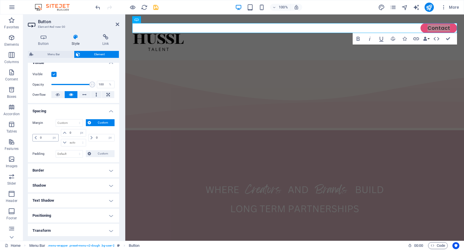
click at [35, 138] on icon at bounding box center [36, 137] width 2 height 3
click at [34, 137] on span at bounding box center [36, 138] width 6 height 7
click at [42, 137] on input "0" at bounding box center [49, 138] width 20 height 7
click at [80, 141] on select "auto px % rem vw vh" at bounding box center [73, 142] width 24 height 7
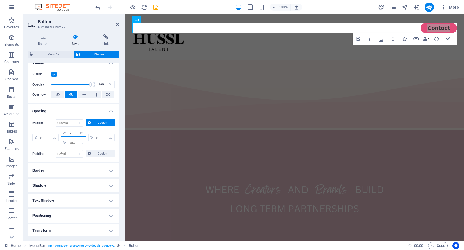
click at [70, 133] on input "0" at bounding box center [76, 133] width 17 height 7
click at [64, 132] on icon at bounding box center [64, 132] width 3 height 3
click at [70, 132] on input "0" at bounding box center [76, 133] width 17 height 7
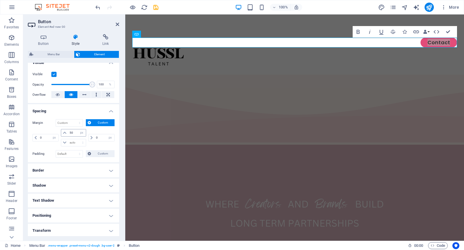
type input "0"
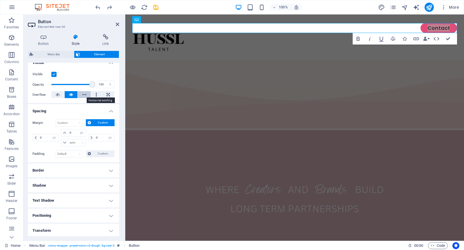
click at [84, 95] on icon at bounding box center [84, 94] width 4 height 7
click at [95, 96] on icon at bounding box center [96, 94] width 2 height 7
click at [106, 96] on icon at bounding box center [107, 94] width 3 height 7
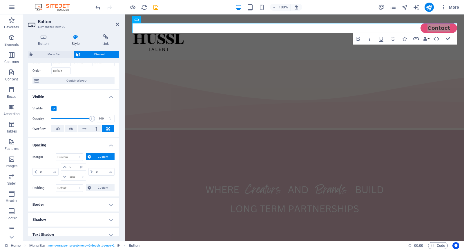
scroll to position [0, 0]
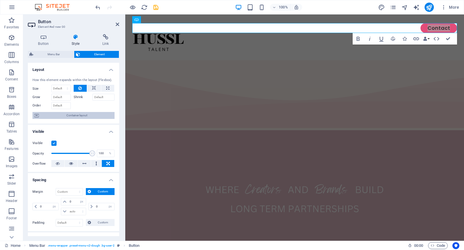
click at [82, 117] on span "Container layout" at bounding box center [77, 115] width 72 height 7
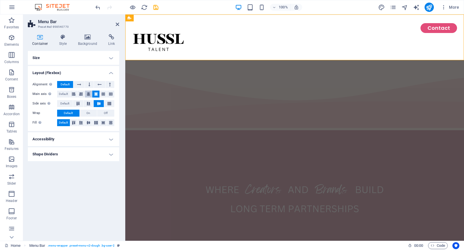
click at [90, 95] on icon at bounding box center [88, 94] width 3 height 7
click at [77, 94] on button at bounding box center [73, 94] width 7 height 7
click at [86, 94] on button at bounding box center [88, 94] width 7 height 7
click at [82, 94] on icon at bounding box center [80, 94] width 3 height 7
click at [88, 95] on icon at bounding box center [88, 94] width 3 height 7
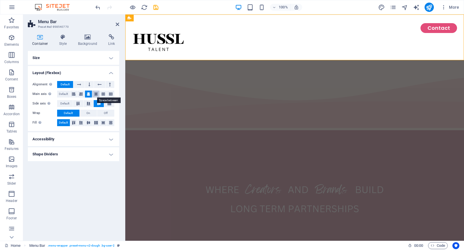
click at [97, 95] on icon at bounding box center [95, 94] width 3 height 7
click at [104, 93] on icon at bounding box center [102, 94] width 3 height 7
click at [112, 92] on icon at bounding box center [110, 94] width 3 height 7
click at [109, 103] on icon at bounding box center [109, 103] width 7 height 3
click at [101, 102] on icon at bounding box center [98, 103] width 7 height 3
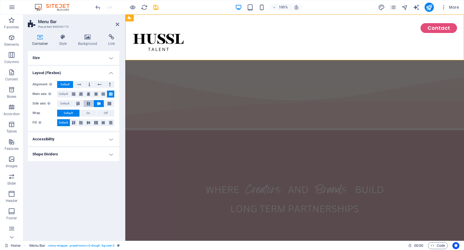
click at [90, 102] on icon at bounding box center [88, 103] width 7 height 3
click at [81, 104] on icon at bounding box center [78, 103] width 7 height 3
click at [73, 94] on icon at bounding box center [73, 94] width 3 height 7
click at [81, 94] on icon at bounding box center [80, 94] width 3 height 7
click at [72, 94] on icon at bounding box center [73, 94] width 3 height 7
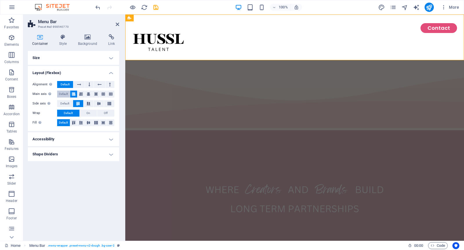
click at [62, 94] on span "Default" at bounding box center [63, 94] width 9 height 7
click at [81, 85] on icon at bounding box center [79, 84] width 4 height 7
click at [100, 83] on icon at bounding box center [99, 84] width 4 height 7
click at [89, 83] on icon at bounding box center [89, 84] width 2 height 7
click at [109, 84] on icon at bounding box center [110, 84] width 2 height 7
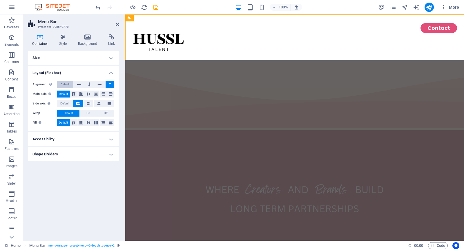
click at [69, 87] on span "Default" at bounding box center [65, 84] width 9 height 7
click at [72, 95] on icon at bounding box center [73, 94] width 3 height 7
click at [80, 95] on icon at bounding box center [80, 94] width 3 height 7
click at [89, 93] on icon at bounding box center [88, 94] width 3 height 7
click at [98, 94] on button at bounding box center [95, 94] width 7 height 7
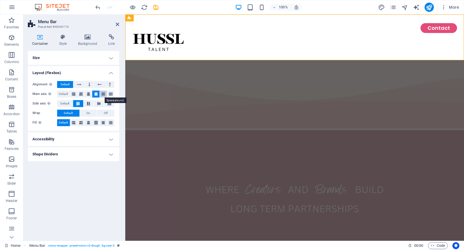
click at [103, 94] on icon at bounding box center [102, 94] width 3 height 7
click at [112, 94] on icon at bounding box center [110, 94] width 3 height 7
click at [74, 96] on icon at bounding box center [73, 94] width 3 height 7
click at [88, 112] on span "On" at bounding box center [88, 113] width 4 height 7
click at [71, 115] on span "Default" at bounding box center [68, 113] width 9 height 7
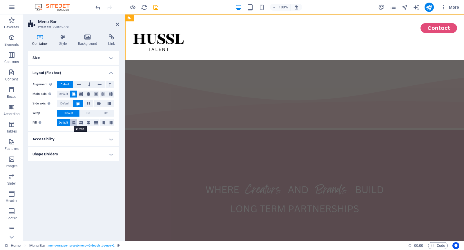
click at [72, 122] on icon at bounding box center [73, 122] width 3 height 7
click at [79, 122] on button at bounding box center [80, 122] width 7 height 7
click at [84, 122] on button at bounding box center [80, 122] width 7 height 7
click at [93, 122] on button at bounding box center [95, 122] width 7 height 7
click at [100, 122] on button at bounding box center [103, 122] width 7 height 7
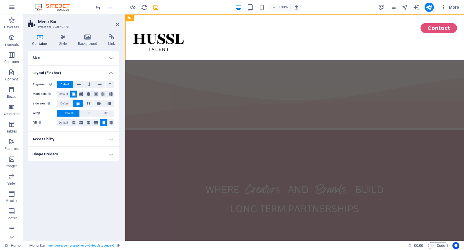
click at [107, 122] on button at bounding box center [103, 122] width 7 height 7
click at [72, 123] on icon at bounding box center [73, 122] width 3 height 7
click at [66, 123] on span "Default" at bounding box center [63, 122] width 9 height 7
click at [104, 144] on h4 "Accessibility" at bounding box center [73, 139] width 91 height 14
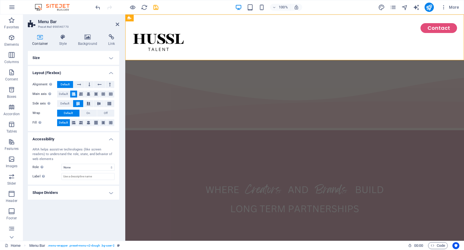
click at [99, 190] on h4 "Shape Dividers" at bounding box center [73, 193] width 91 height 14
click at [103, 204] on select "None Triangle Square Diagonal Polygon 1 Polygon 2 Zigzag Multiple Zigzags Waves…" at bounding box center [87, 204] width 53 height 7
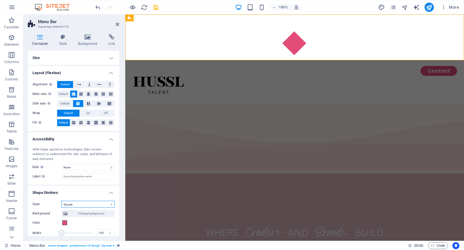
select select "none"
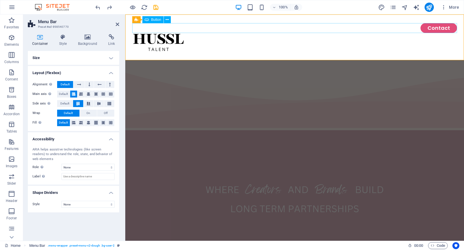
click at [411, 28] on div "Contact" at bounding box center [294, 28] width 325 height 10
drag, startPoint x: 292, startPoint y: 35, endPoint x: 199, endPoint y: 36, distance: 92.8
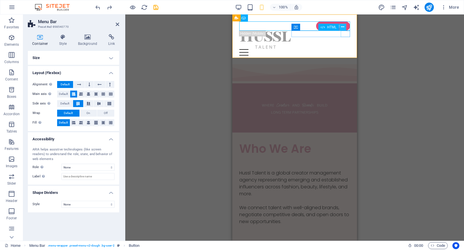
click at [344, 29] on button at bounding box center [342, 27] width 7 height 7
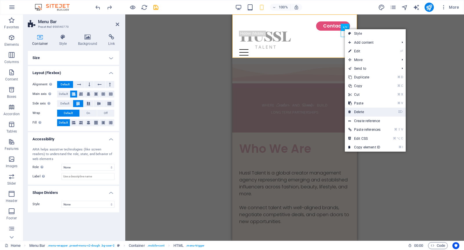
click at [372, 113] on link "⌦ Delete" at bounding box center [364, 112] width 39 height 9
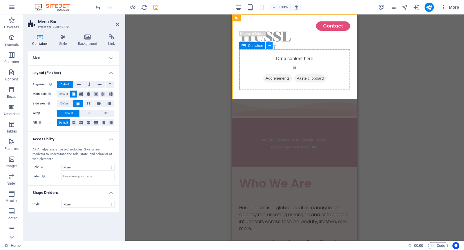
click at [269, 47] on icon at bounding box center [269, 46] width 3 height 6
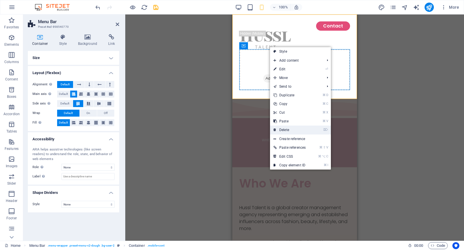
click at [291, 129] on link "⌦ Delete" at bounding box center [289, 130] width 39 height 9
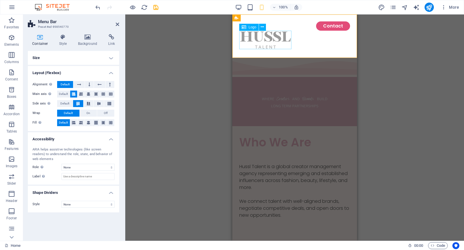
click at [289, 40] on div at bounding box center [294, 40] width 111 height 19
click at [263, 30] on icon at bounding box center [262, 27] width 3 height 6
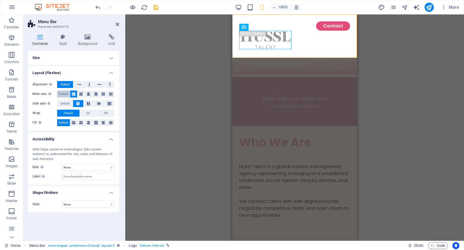
click at [66, 93] on span "Default" at bounding box center [63, 94] width 9 height 7
click at [82, 85] on button at bounding box center [78, 84] width 11 height 7
click at [91, 84] on button at bounding box center [89, 84] width 9 height 7
click at [108, 85] on button at bounding box center [110, 84] width 9 height 7
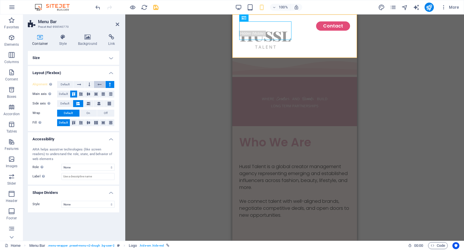
click at [95, 86] on button at bounding box center [99, 84] width 11 height 7
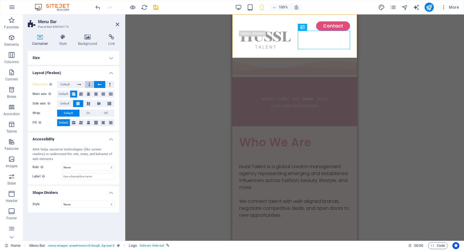
click at [89, 86] on icon at bounding box center [89, 84] width 2 height 7
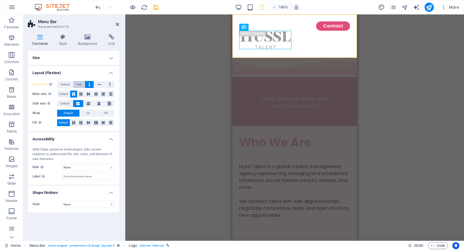
click at [80, 86] on icon at bounding box center [79, 84] width 4 height 7
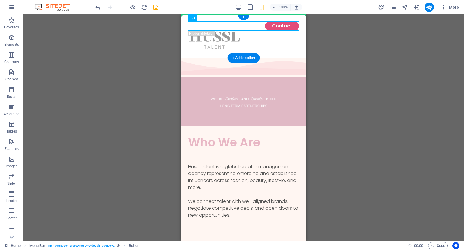
drag, startPoint x: 251, startPoint y: 23, endPoint x: 305, endPoint y: 36, distance: 55.1
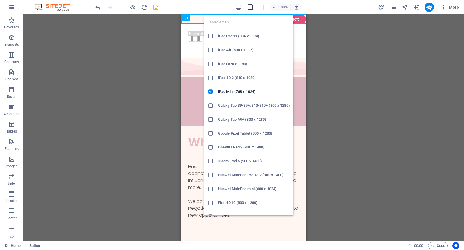
click at [249, 7] on icon "button" at bounding box center [250, 7] width 7 height 7
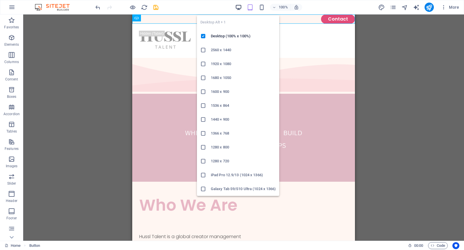
click at [237, 7] on icon "button" at bounding box center [238, 7] width 7 height 7
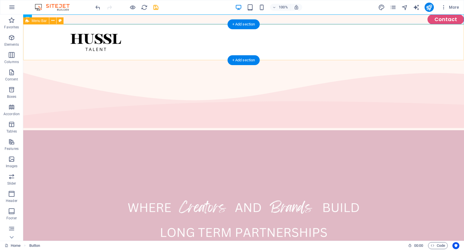
click at [149, 39] on div at bounding box center [243, 42] width 441 height 36
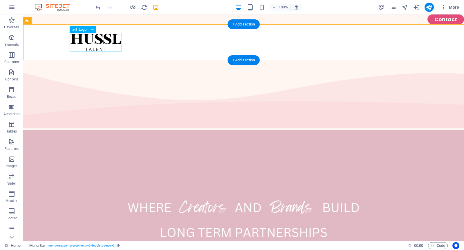
click at [97, 40] on div at bounding box center [244, 42] width 348 height 19
click at [91, 30] on icon at bounding box center [92, 29] width 3 height 6
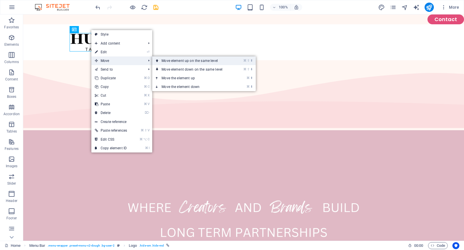
click at [170, 59] on link "⌘ ⇧ ⬆ Move element up on the same level" at bounding box center [193, 61] width 82 height 9
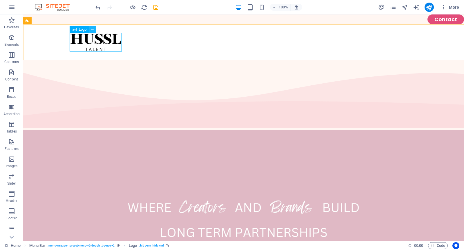
click at [93, 28] on icon at bounding box center [92, 29] width 3 height 6
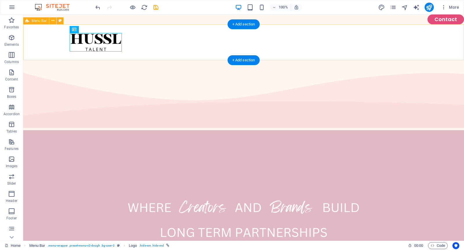
click at [221, 43] on div at bounding box center [243, 42] width 441 height 36
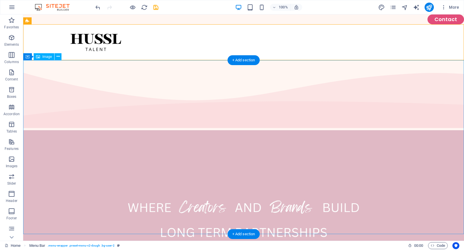
click at [170, 130] on figure at bounding box center [243, 217] width 441 height 174
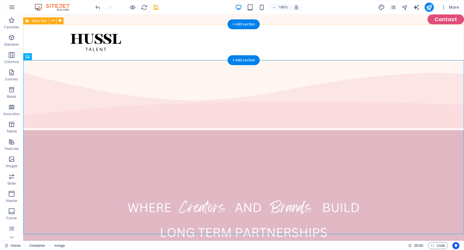
click at [159, 50] on div at bounding box center [243, 42] width 441 height 36
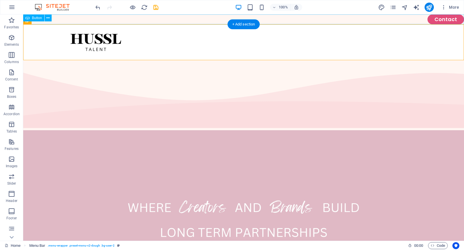
click at [99, 20] on div "Contact" at bounding box center [243, 19] width 441 height 10
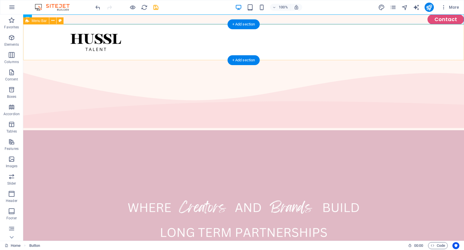
click at [59, 44] on div at bounding box center [243, 42] width 441 height 36
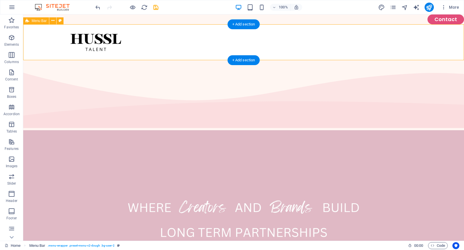
click at [155, 40] on div at bounding box center [243, 42] width 441 height 36
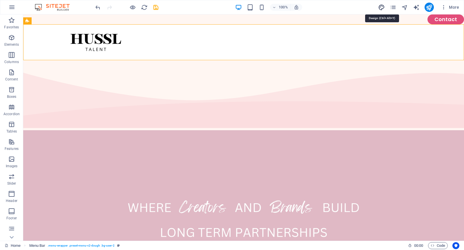
click at [379, 10] on icon "design" at bounding box center [381, 7] width 7 height 7
select select "px"
select select "300"
select select "px"
select select "rem"
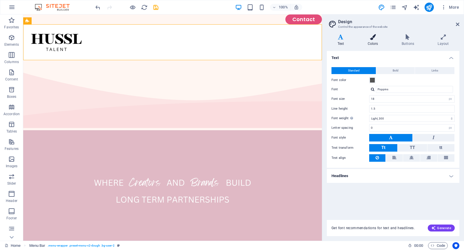
click at [372, 41] on h4 "Colors" at bounding box center [374, 40] width 34 height 12
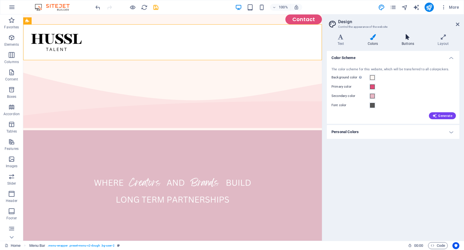
click at [405, 40] on h4 "Buttons" at bounding box center [409, 40] width 36 height 12
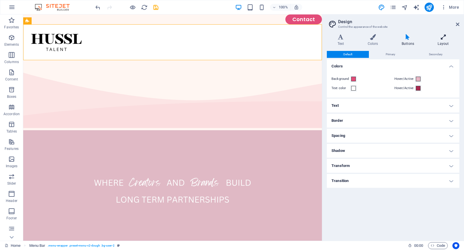
click at [442, 38] on icon at bounding box center [443, 37] width 32 height 6
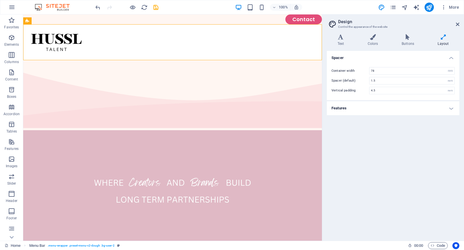
click at [452, 107] on h4 "Features" at bounding box center [393, 108] width 132 height 14
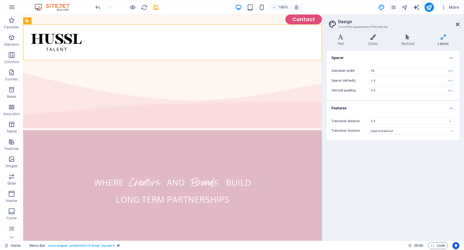
click at [456, 26] on icon at bounding box center [457, 24] width 3 height 5
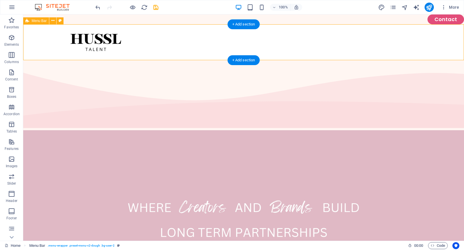
click at [321, 48] on div at bounding box center [243, 42] width 441 height 36
click at [240, 25] on div "+ Add section" at bounding box center [244, 24] width 32 height 10
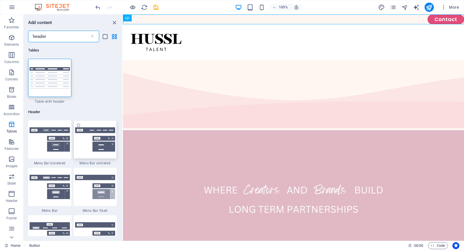
type input "header"
click at [95, 147] on img at bounding box center [95, 140] width 40 height 24
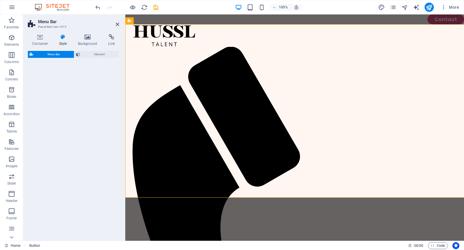
select select "rem"
select select "preset-menu-v2-centered"
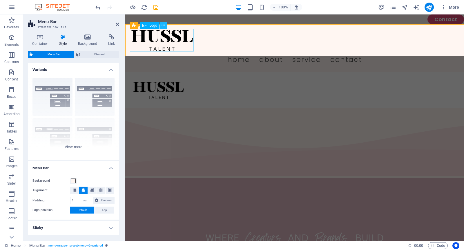
click at [162, 26] on icon at bounding box center [162, 25] width 3 height 6
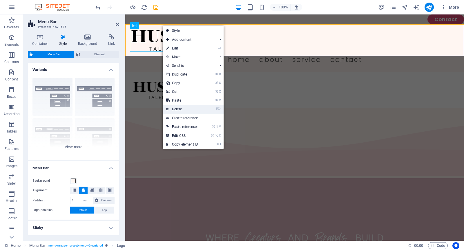
click at [190, 107] on link "⌦ Delete" at bounding box center [182, 109] width 39 height 9
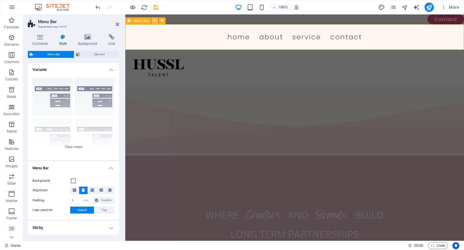
click at [156, 21] on icon at bounding box center [154, 21] width 3 height 6
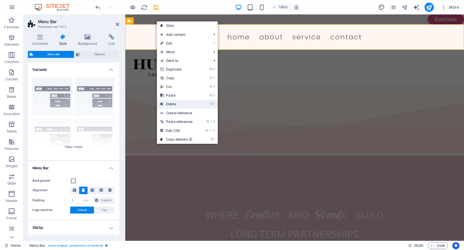
click at [182, 103] on link "⌦ Delete" at bounding box center [176, 104] width 39 height 9
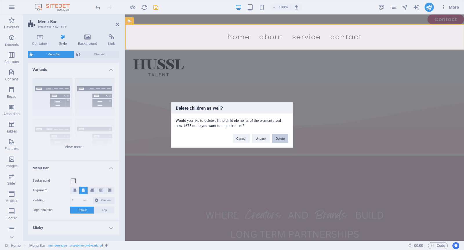
click at [277, 138] on button "Delete" at bounding box center [280, 139] width 16 height 9
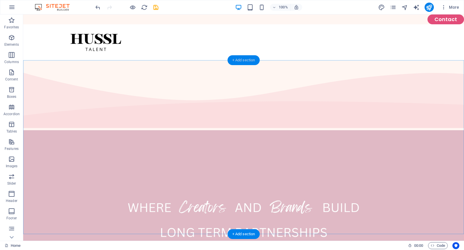
click at [243, 63] on div "+ Add section" at bounding box center [244, 60] width 32 height 10
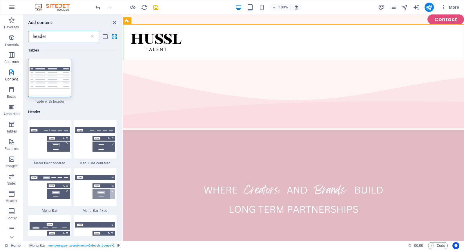
click at [60, 37] on input "header" at bounding box center [58, 37] width 61 height 12
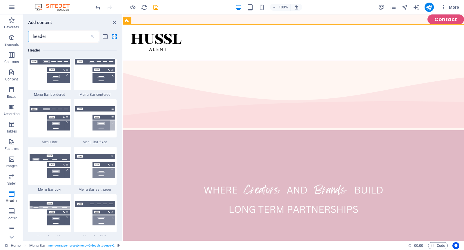
scroll to position [71, 0]
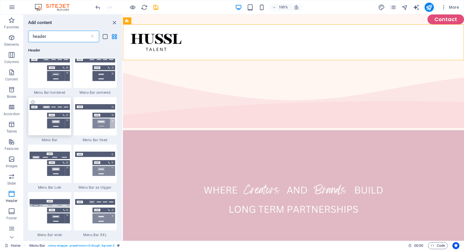
click at [48, 120] on div at bounding box center [49, 116] width 43 height 38
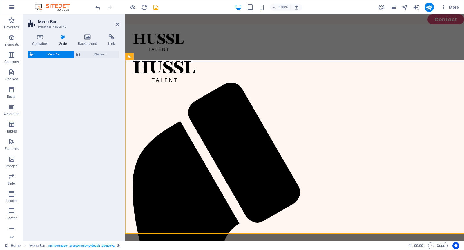
select select "rem"
select select "preset-menu-v2-default"
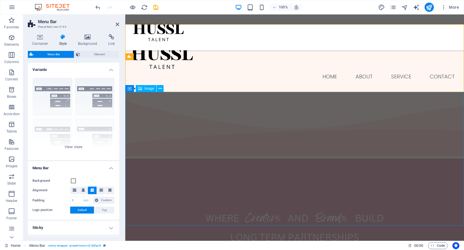
scroll to position [0, 0]
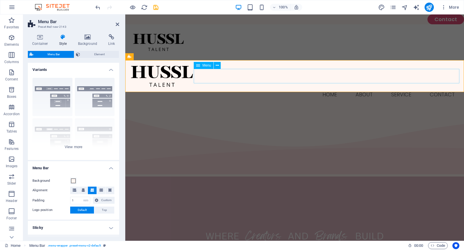
click at [378, 88] on nav "Home About Service Contact" at bounding box center [294, 95] width 329 height 14
click at [219, 66] on button at bounding box center [217, 65] width 7 height 7
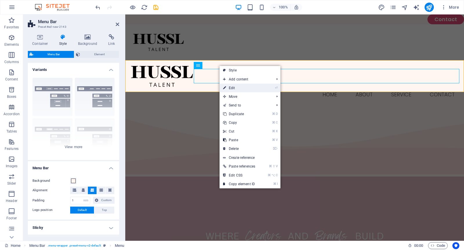
click at [236, 87] on link "⏎ Edit" at bounding box center [238, 88] width 39 height 9
select select
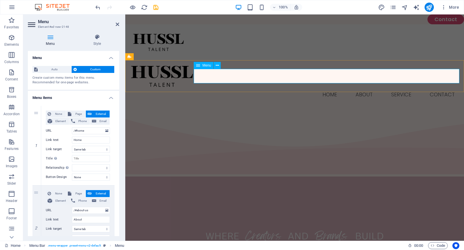
click at [412, 88] on nav "Home About Service Contact" at bounding box center [294, 95] width 329 height 14
click at [218, 66] on icon at bounding box center [217, 66] width 3 height 6
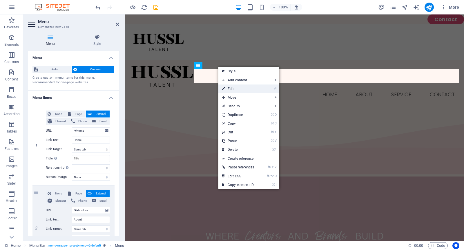
click at [233, 88] on link "⏎ Edit" at bounding box center [237, 89] width 39 height 9
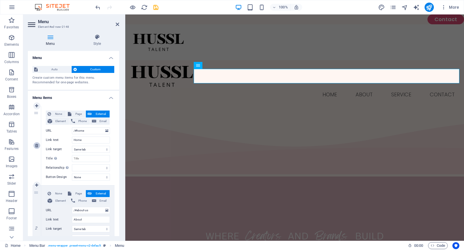
click at [34, 146] on link at bounding box center [36, 145] width 7 height 7
type input "/#about-us"
type input "About"
select select
type input "/#service"
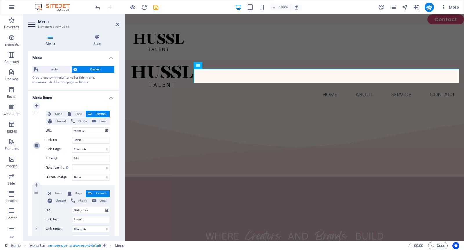
type input "Service"
select select
type input "/#contact"
type input "Contact"
select select
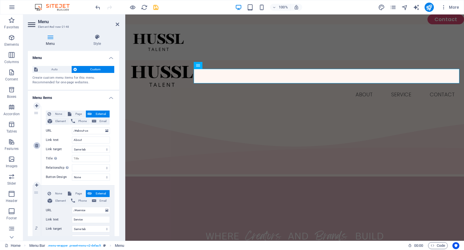
click at [34, 146] on link at bounding box center [36, 145] width 7 height 7
type input "/#service"
type input "Service"
select select
type input "/#contact"
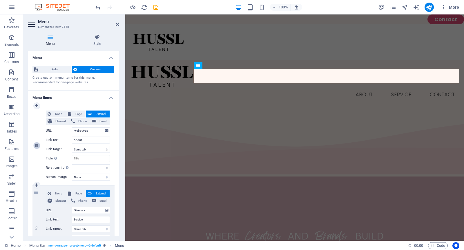
type input "Contact"
select select
click at [34, 146] on link at bounding box center [36, 145] width 7 height 7
type input "/#contact"
type input "Contact"
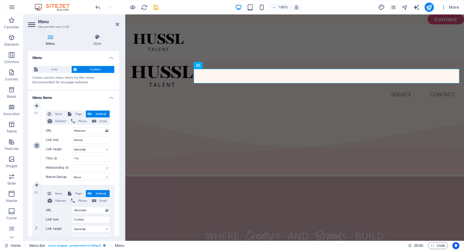
select select
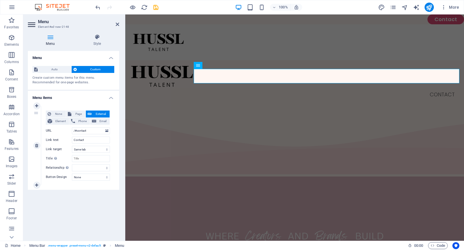
click at [35, 114] on div "1" at bounding box center [36, 145] width 9 height 79
click at [104, 122] on span "Email" at bounding box center [103, 121] width 10 height 7
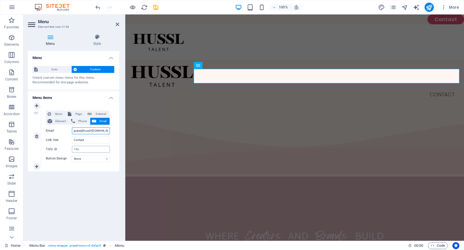
drag, startPoint x: 92, startPoint y: 131, endPoint x: 92, endPoint y: 151, distance: 20.3
click at [92, 131] on input "grace@hussl=talent.com" at bounding box center [91, 131] width 38 height 7
type input "grace@hussl-talent.com"
click at [237, 46] on div at bounding box center [294, 42] width 339 height 36
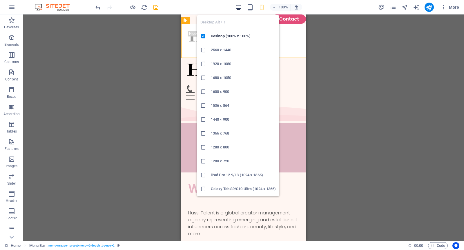
click at [240, 8] on icon "button" at bounding box center [238, 7] width 7 height 7
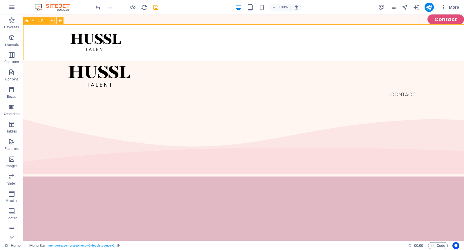
click at [54, 19] on icon at bounding box center [52, 21] width 3 height 6
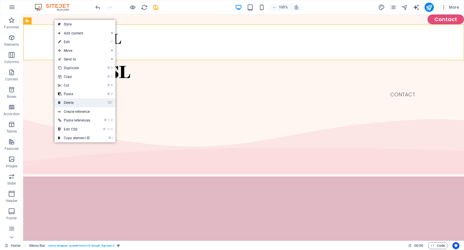
click at [83, 100] on link "⌦ Delete" at bounding box center [74, 103] width 39 height 9
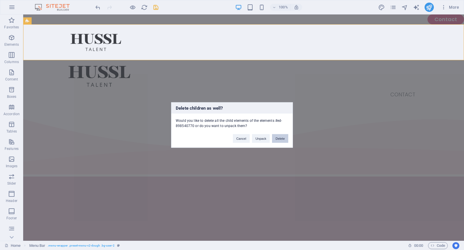
click at [280, 137] on button "Delete" at bounding box center [280, 139] width 16 height 9
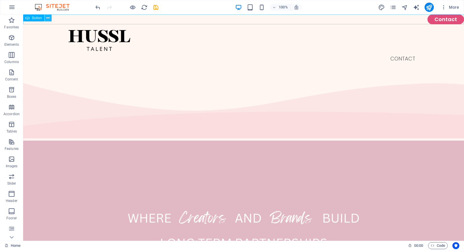
click at [47, 18] on icon at bounding box center [47, 18] width 3 height 6
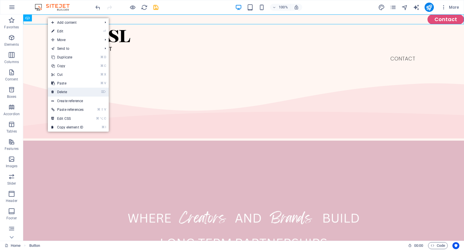
click at [70, 92] on link "⌦ Delete" at bounding box center [67, 92] width 39 height 9
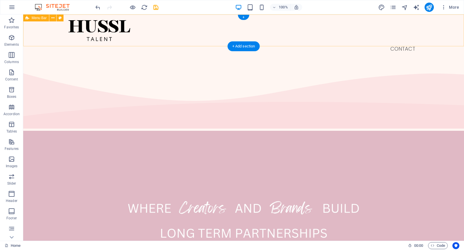
click at [211, 40] on div "Menu Contact" at bounding box center [243, 37] width 441 height 46
click at [60, 17] on icon at bounding box center [60, 18] width 3 height 6
select select "rem"
select select "preset-menu-v2-default"
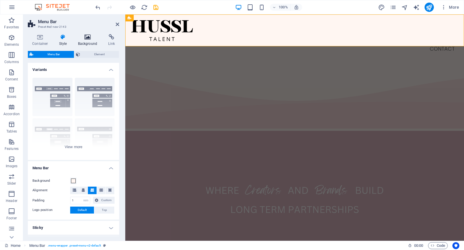
click at [83, 41] on h4 "Background" at bounding box center [89, 40] width 30 height 12
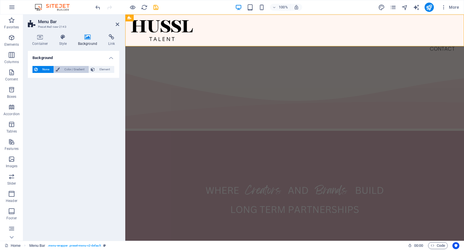
click at [70, 71] on span "Color / Gradient" at bounding box center [74, 69] width 26 height 7
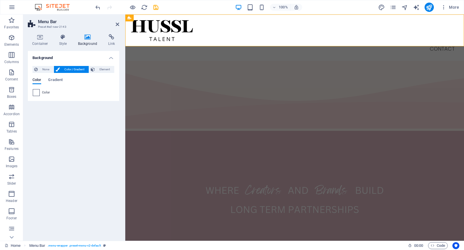
click at [37, 92] on span at bounding box center [36, 93] width 6 height 6
type input "#ffffff"
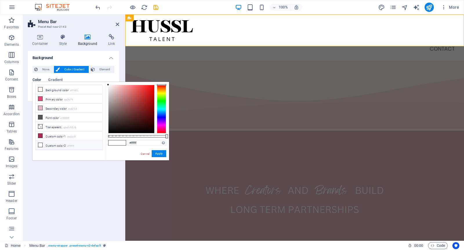
click at [83, 141] on li "Custom color 2 #ffffff" at bounding box center [69, 145] width 67 height 9
click at [158, 155] on button "Apply" at bounding box center [159, 153] width 14 height 7
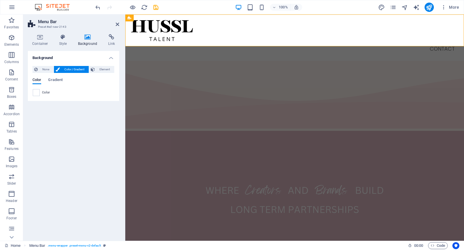
click at [109, 147] on div "Background None Color / Gradient Element Stretch background to full-width Color…" at bounding box center [73, 144] width 91 height 186
click at [218, 131] on figure at bounding box center [294, 198] width 339 height 134
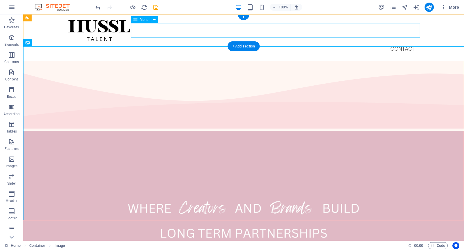
click at [379, 42] on nav "Contact" at bounding box center [243, 49] width 353 height 14
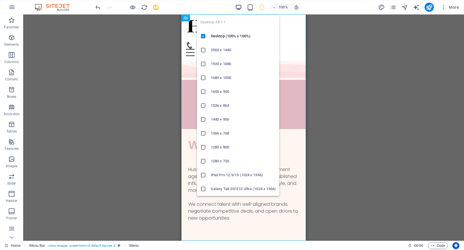
click at [239, 5] on icon "button" at bounding box center [238, 7] width 7 height 7
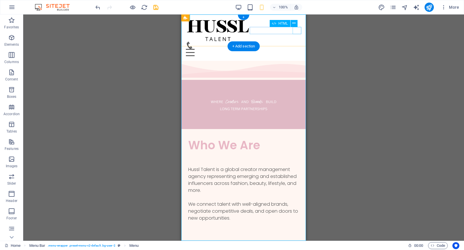
click at [297, 49] on div "Menu" at bounding box center [243, 52] width 115 height 7
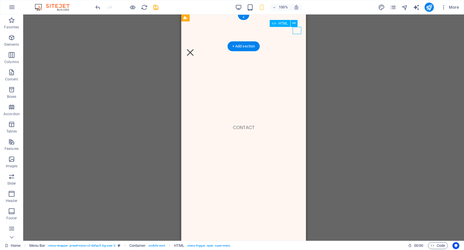
click at [195, 49] on div "Menu" at bounding box center [190, 52] width 9 height 7
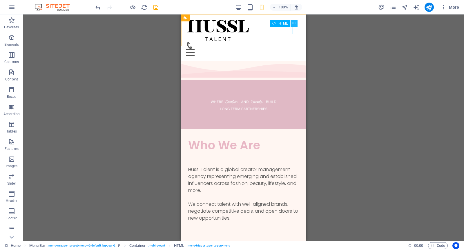
click at [293, 23] on icon at bounding box center [293, 23] width 3 height 6
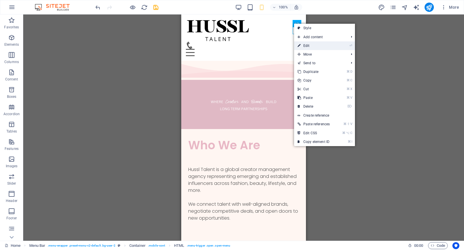
click at [313, 43] on link "⏎ Edit" at bounding box center [313, 45] width 39 height 9
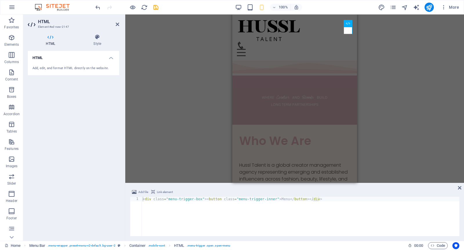
click at [111, 58] on h4 "HTML" at bounding box center [73, 56] width 91 height 10
click at [347, 24] on button at bounding box center [345, 23] width 7 height 7
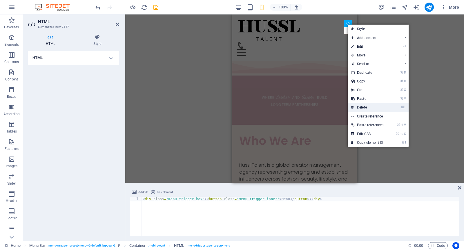
click at [370, 104] on link "⌦ Delete" at bounding box center [367, 107] width 39 height 9
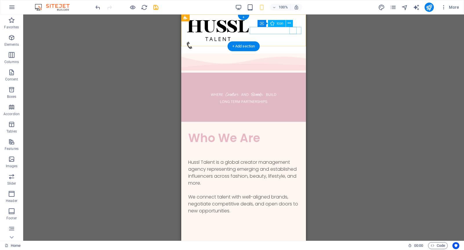
click at [293, 42] on figure at bounding box center [241, 45] width 111 height 7
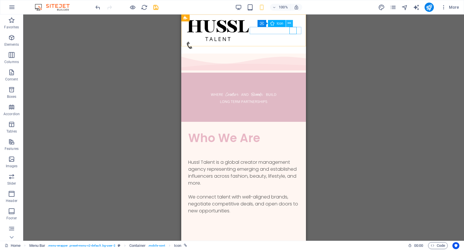
click at [291, 24] on button at bounding box center [289, 23] width 7 height 7
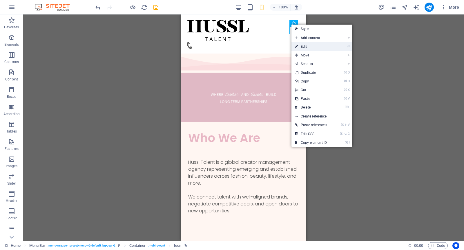
click at [310, 44] on link "⏎ Edit" at bounding box center [310, 46] width 39 height 9
select select "xMidYMid"
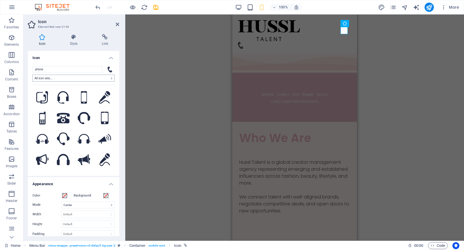
type input "e"
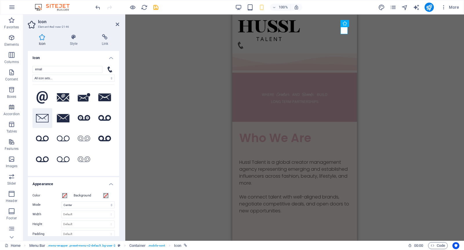
type input "email"
click at [47, 115] on icon at bounding box center [42, 118] width 13 height 8
click at [107, 94] on icon at bounding box center [104, 98] width 13 height 8
click at [43, 120] on icon at bounding box center [42, 118] width 13 height 8
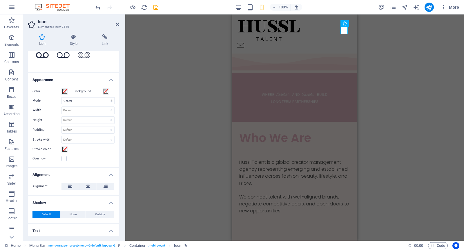
scroll to position [117, 0]
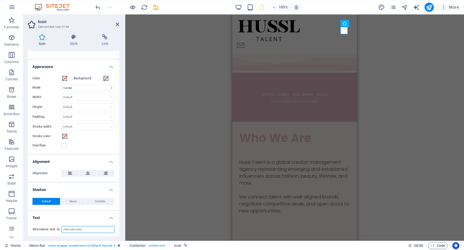
click at [79, 228] on input "Alternative text The alternative text is used by devices that cannot display im…" at bounding box center [87, 229] width 53 height 7
type input "Contact"
click at [109, 217] on h4 "Text" at bounding box center [73, 216] width 91 height 10
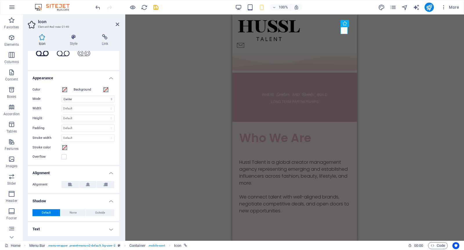
scroll to position [105, 0]
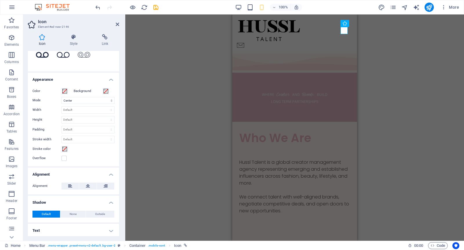
click at [110, 228] on h4 "Text" at bounding box center [73, 231] width 91 height 14
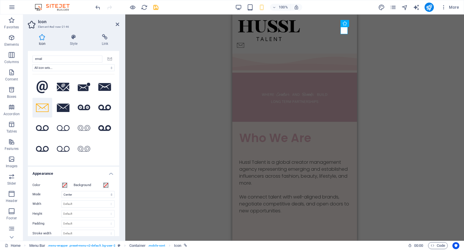
scroll to position [0, 0]
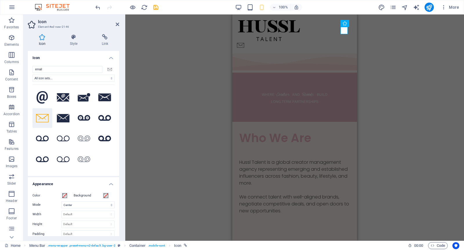
click at [45, 121] on icon at bounding box center [42, 118] width 13 height 8
click at [109, 70] on icon at bounding box center [110, 69] width 5 height 3
click at [111, 58] on h4 "Icon" at bounding box center [73, 56] width 91 height 10
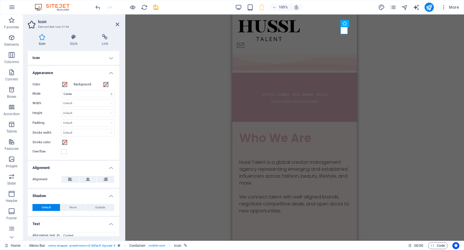
click at [110, 70] on h4 "Appearance" at bounding box center [73, 71] width 91 height 10
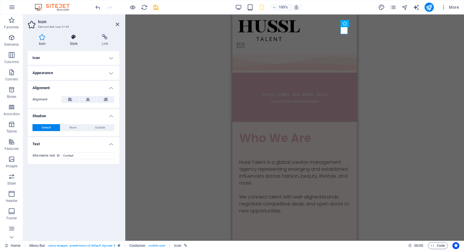
click at [75, 40] on icon at bounding box center [74, 37] width 30 height 6
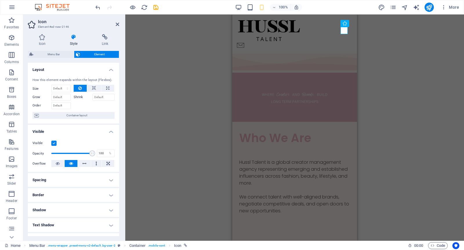
click at [55, 144] on label at bounding box center [53, 143] width 5 height 5
click at [0, 0] on input "Visible" at bounding box center [0, 0] width 0 height 0
click at [55, 144] on label at bounding box center [53, 143] width 5 height 5
click at [0, 0] on input "Visible" at bounding box center [0, 0] width 0 height 0
click at [55, 144] on label at bounding box center [53, 143] width 5 height 5
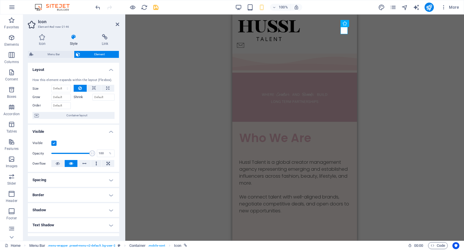
click at [0, 0] on input "Visible" at bounding box center [0, 0] width 0 height 0
click at [53, 142] on label at bounding box center [53, 143] width 5 height 5
click at [0, 0] on input "Visible" at bounding box center [0, 0] width 0 height 0
click at [45, 39] on icon at bounding box center [42, 37] width 29 height 6
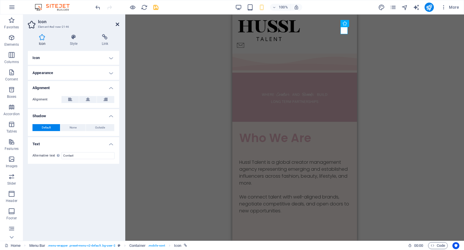
click at [116, 24] on icon at bounding box center [117, 24] width 3 height 5
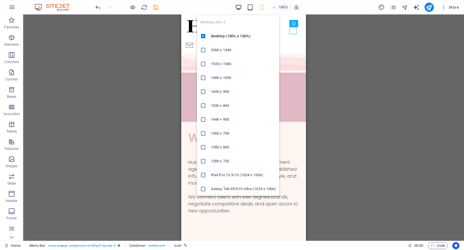
click at [239, 8] on icon "button" at bounding box center [238, 7] width 7 height 7
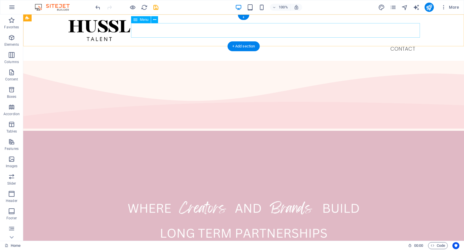
click at [367, 42] on nav "Contact" at bounding box center [243, 49] width 353 height 14
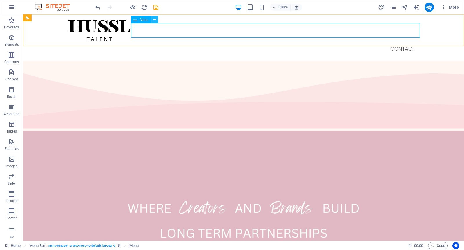
click at [155, 21] on icon at bounding box center [154, 20] width 3 height 6
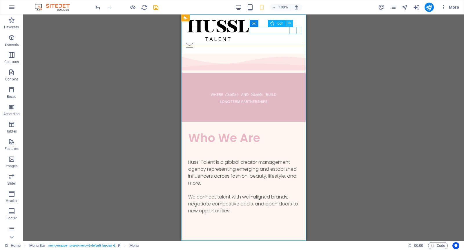
click at [289, 24] on icon at bounding box center [289, 23] width 3 height 6
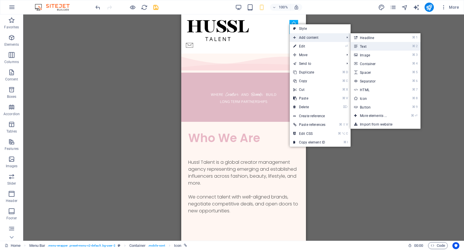
click at [365, 44] on link "⌘ 2 Text" at bounding box center [375, 46] width 48 height 9
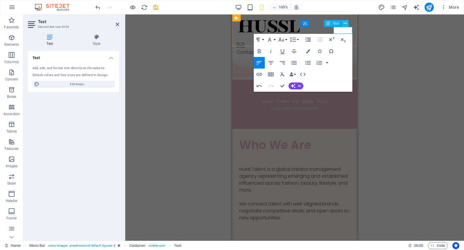
click at [346, 24] on icon at bounding box center [345, 24] width 3 height 6
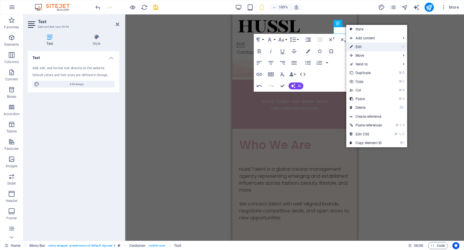
click at [364, 46] on link "⏎ Edit" at bounding box center [365, 47] width 39 height 9
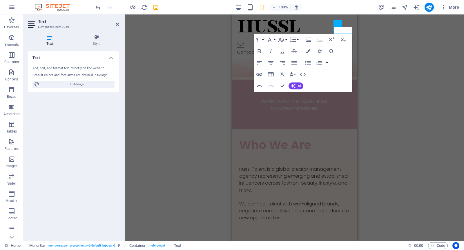
click at [109, 58] on h4 "Text" at bounding box center [73, 56] width 91 height 10
click at [109, 58] on h4 "Text" at bounding box center [73, 58] width 91 height 14
click at [85, 82] on span "Edit design" at bounding box center [77, 84] width 72 height 7
select select "px"
select select "300"
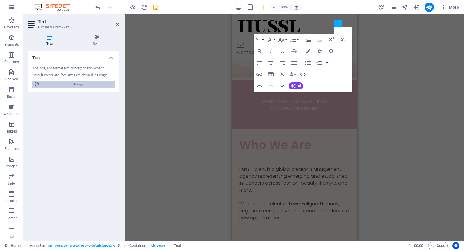
select select "px"
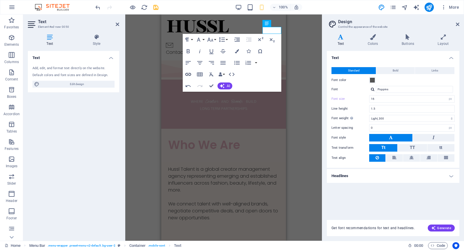
click at [189, 76] on icon "button" at bounding box center [188, 74] width 7 height 7
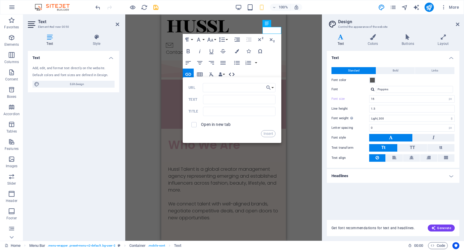
click at [231, 74] on icon "button" at bounding box center [231, 74] width 7 height 7
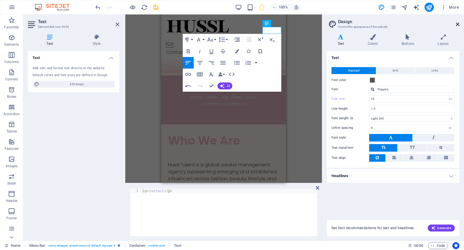
click at [456, 26] on icon at bounding box center [457, 24] width 3 height 5
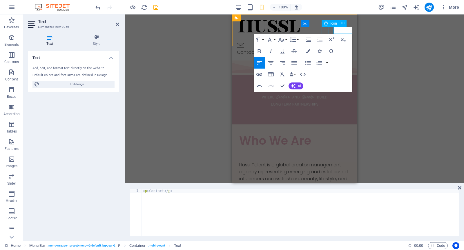
click at [325, 42] on figure "Contact" at bounding box center [292, 45] width 111 height 7
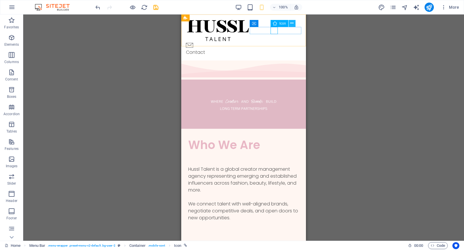
click at [291, 22] on icon at bounding box center [291, 23] width 3 height 6
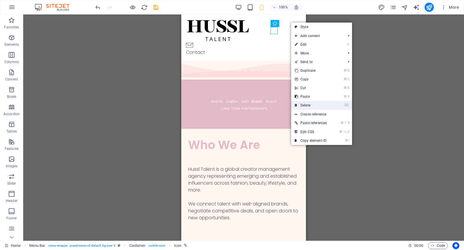
click at [306, 106] on link "⌦ Delete" at bounding box center [310, 105] width 39 height 9
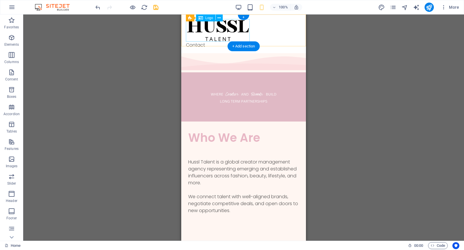
click at [228, 35] on div at bounding box center [243, 30] width 115 height 23
click at [218, 19] on icon at bounding box center [218, 18] width 3 height 6
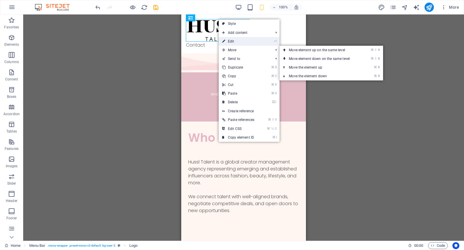
click at [237, 43] on link "⏎ Edit" at bounding box center [238, 41] width 39 height 9
select select "px"
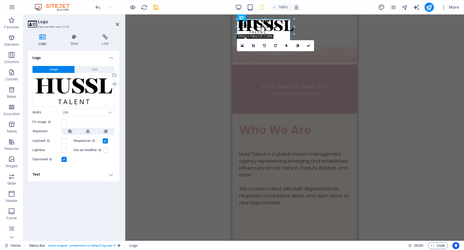
drag, startPoint x: 301, startPoint y: 41, endPoint x: 277, endPoint y: 32, distance: 25.1
type input "139"
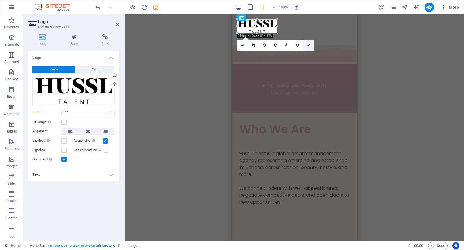
click at [309, 45] on icon at bounding box center [308, 44] width 3 height 3
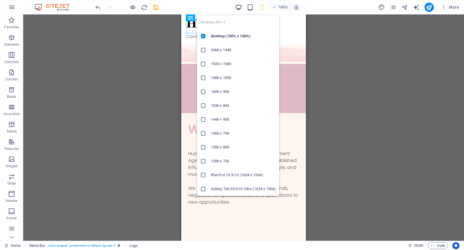
click at [240, 8] on icon "button" at bounding box center [238, 7] width 7 height 7
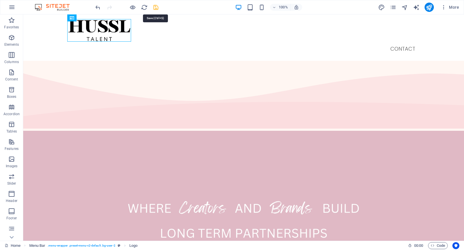
click at [0, 0] on icon "save" at bounding box center [0, 0] width 0 height 0
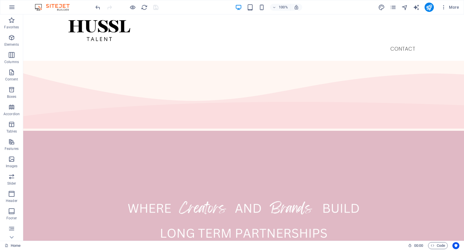
click at [262, 10] on div "100%" at bounding box center [268, 7] width 67 height 9
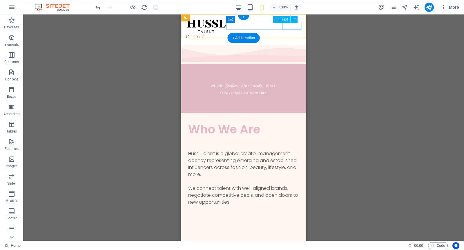
click at [293, 33] on div "Contact" at bounding box center [243, 36] width 115 height 7
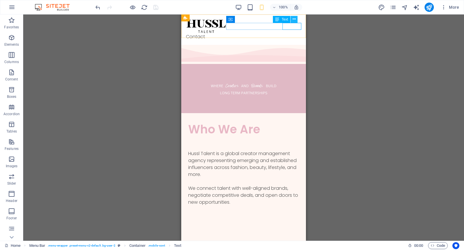
click at [293, 21] on icon at bounding box center [294, 19] width 3 height 6
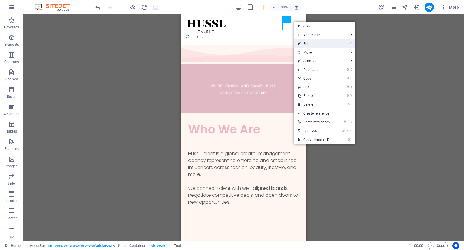
click at [312, 44] on link "⏎ Edit" at bounding box center [313, 43] width 39 height 9
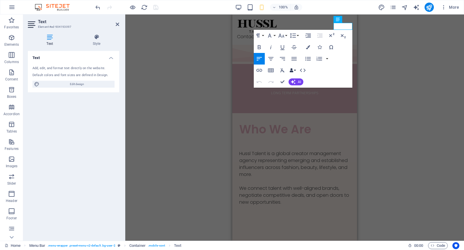
click at [293, 70] on icon "button" at bounding box center [291, 70] width 4 height 4
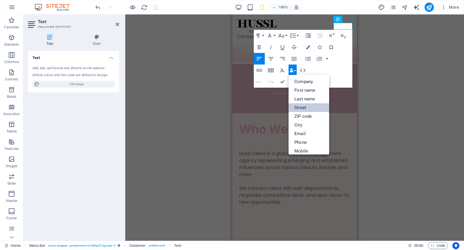
scroll to position [7, 0]
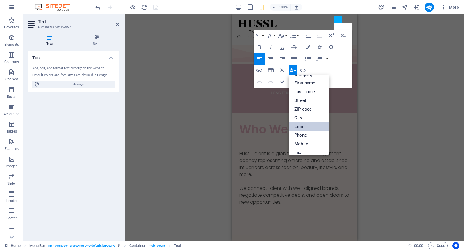
click at [303, 124] on link "Email" at bounding box center [308, 126] width 41 height 9
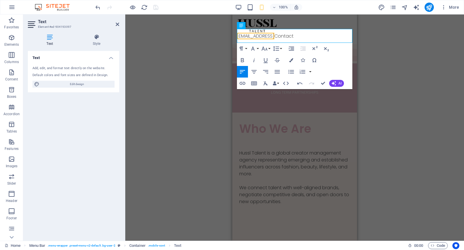
scroll to position [0, 0]
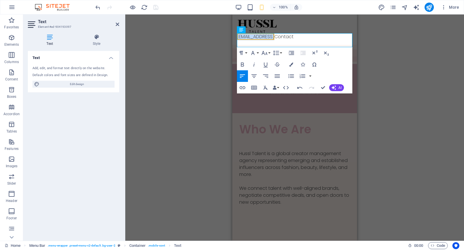
drag, startPoint x: 351, startPoint y: 37, endPoint x: 225, endPoint y: 37, distance: 125.5
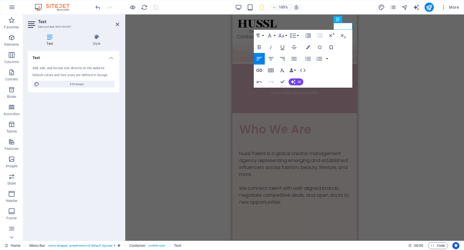
click at [260, 71] on icon "button" at bounding box center [259, 70] width 7 height 7
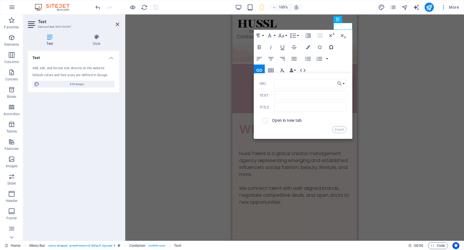
click at [329, 48] on icon "button" at bounding box center [331, 47] width 4 height 4
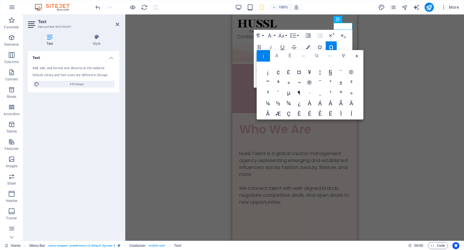
click at [319, 48] on icon "button" at bounding box center [319, 47] width 4 height 4
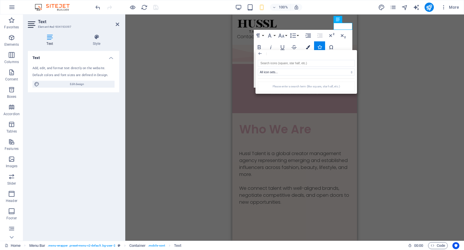
click at [308, 47] on icon "button" at bounding box center [308, 47] width 4 height 4
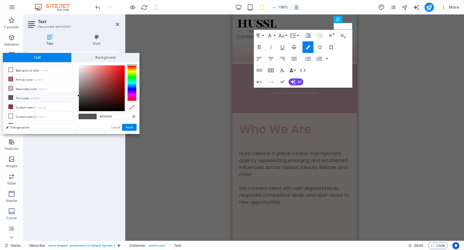
click at [293, 48] on icon "button" at bounding box center [294, 47] width 7 height 7
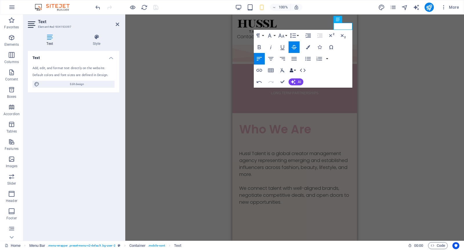
click at [293, 69] on icon "button" at bounding box center [291, 70] width 4 height 4
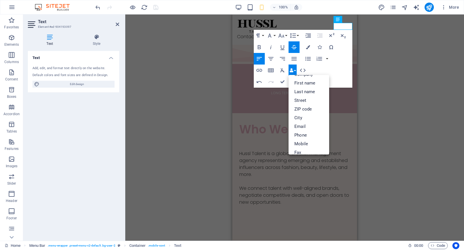
click at [326, 68] on div "Paragraph Format Normal Heading 1 Heading 2 Heading 3 Heading 4 Heading 5 Headi…" at bounding box center [303, 59] width 99 height 58
click at [300, 69] on icon "button" at bounding box center [302, 70] width 7 height 7
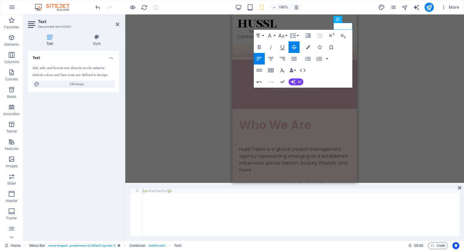
type textarea "<p>Contact</p>"
click at [190, 195] on div "< p > Contact </ p >" at bounding box center [300, 217] width 318 height 57
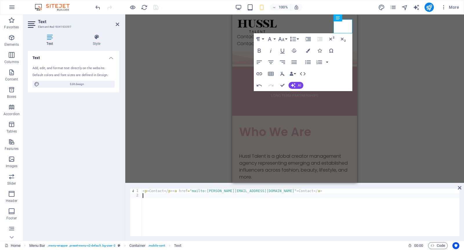
type textarea "<p>Contact</p><a href="mailto:grace@hussl-talent.com">Contact</a>"
click at [173, 191] on div "< p > Contact </ p > < a href = "mailto:grace@hussl-talent.com" > Contact </ a >" at bounding box center [300, 217] width 318 height 57
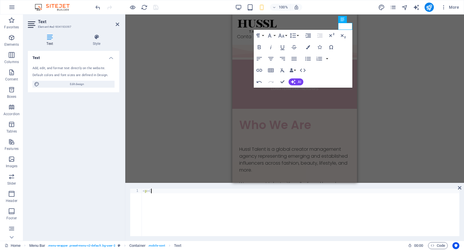
type textarea "<"
type textarea "<a href="mailto:grace@hussl-talent.com">Contact</a>"
click at [459, 188] on icon at bounding box center [459, 188] width 3 height 5
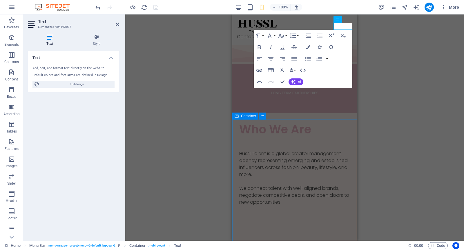
click at [346, 146] on div "Hussl Talent is a global creator management agency representing emerging and es…" at bounding box center [294, 236] width 125 height 181
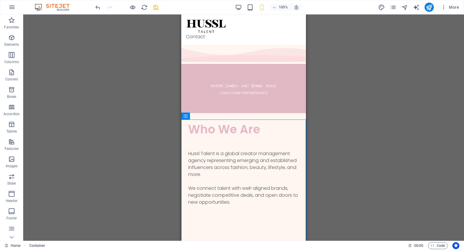
click at [155, 7] on icon "save" at bounding box center [156, 7] width 7 height 7
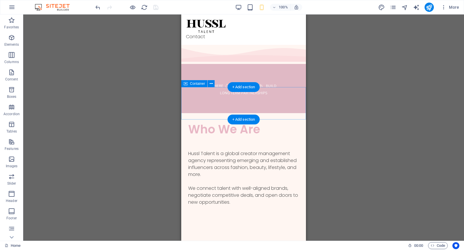
click at [288, 113] on div "Who We Are" at bounding box center [243, 129] width 125 height 32
click at [210, 85] on icon at bounding box center [211, 84] width 3 height 6
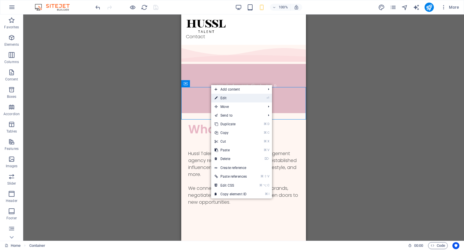
click at [232, 102] on link "⏎ Edit" at bounding box center [230, 98] width 39 height 9
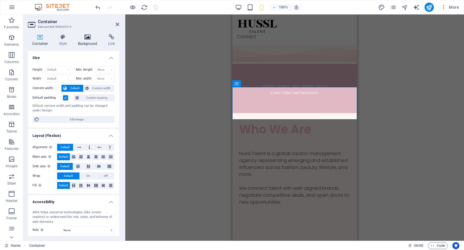
click at [85, 42] on h4 "Background" at bounding box center [89, 40] width 30 height 12
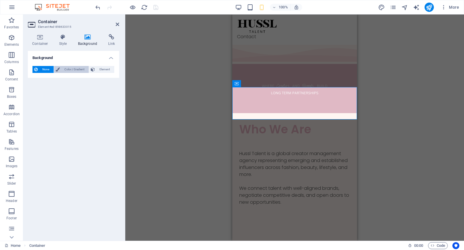
click at [61, 71] on button "Color / Gradient" at bounding box center [71, 69] width 35 height 7
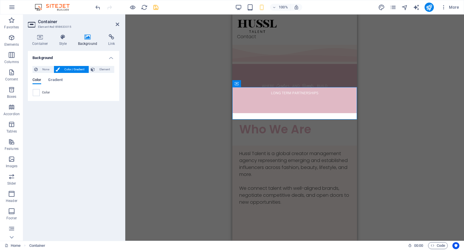
click at [40, 93] on div "Color" at bounding box center [73, 92] width 81 height 7
click at [36, 93] on span at bounding box center [36, 93] width 6 height 6
type input "#ffffff"
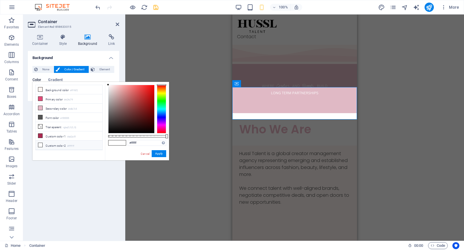
click at [54, 141] on li "Custom color 2 #ffffff" at bounding box center [69, 145] width 67 height 9
click at [157, 157] on button "Apply" at bounding box center [159, 153] width 14 height 7
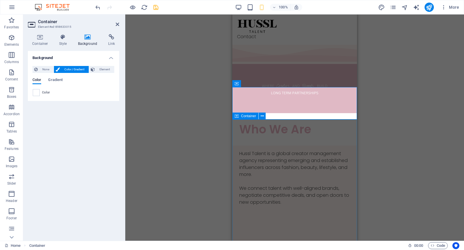
click at [282, 146] on div "Hussl Talent is a global creator management agency representing emerging and es…" at bounding box center [294, 236] width 125 height 181
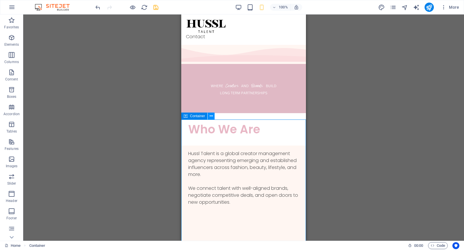
click at [210, 116] on icon at bounding box center [211, 116] width 3 height 6
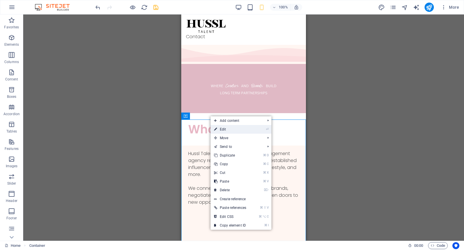
click at [229, 129] on link "⏎ Edit" at bounding box center [229, 129] width 39 height 9
select select "vh"
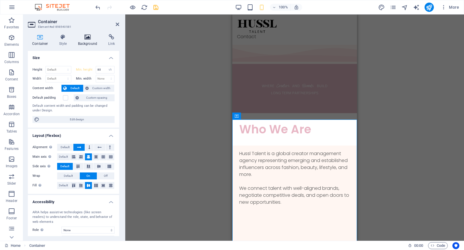
click at [83, 39] on icon at bounding box center [88, 37] width 28 height 6
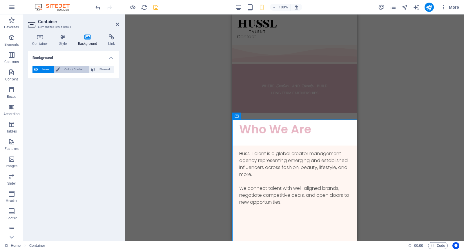
click at [62, 70] on span "Color / Gradient" at bounding box center [74, 69] width 26 height 7
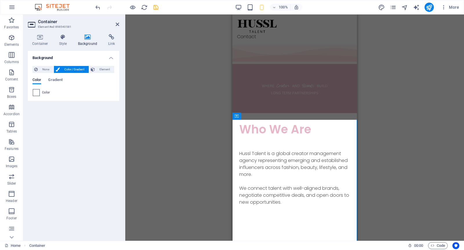
click at [37, 93] on span at bounding box center [36, 93] width 6 height 6
type input "#ffffff"
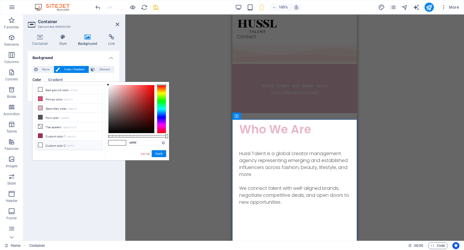
click at [71, 144] on small "#ffffff" at bounding box center [70, 146] width 7 height 4
click at [45, 142] on li "Custom color 2 #ffffff" at bounding box center [69, 145] width 67 height 9
click at [158, 153] on button "Apply" at bounding box center [159, 153] width 14 height 7
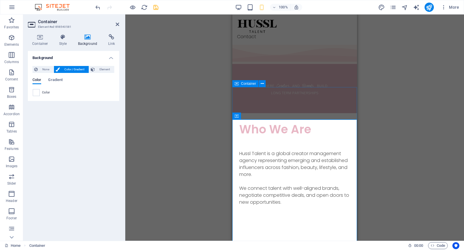
click at [342, 113] on div "Who We Are" at bounding box center [294, 129] width 125 height 32
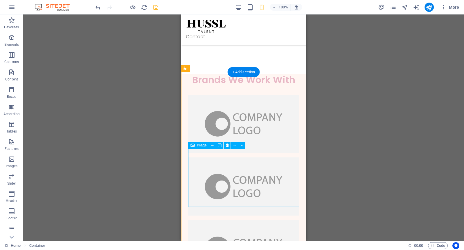
scroll to position [248, 0]
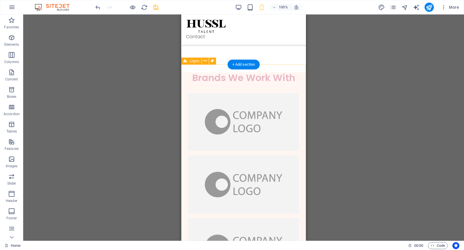
click at [205, 61] on icon at bounding box center [205, 61] width 3 height 6
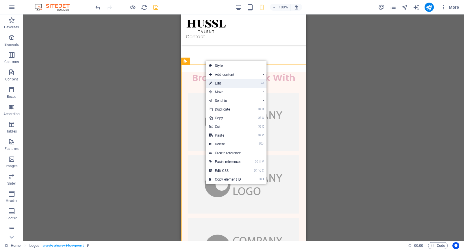
click at [227, 81] on link "⏎ Edit" at bounding box center [225, 83] width 39 height 9
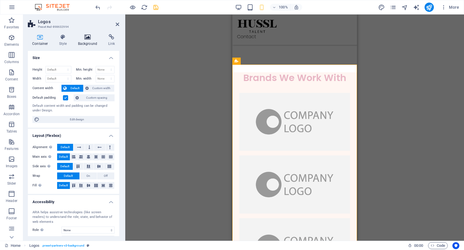
click at [87, 36] on icon at bounding box center [88, 37] width 28 height 6
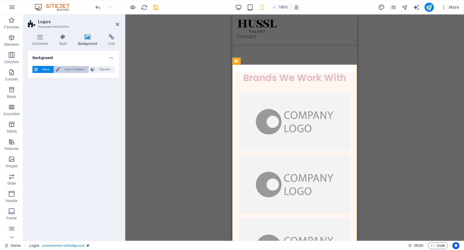
click at [64, 68] on span "Color / Gradient" at bounding box center [74, 69] width 26 height 7
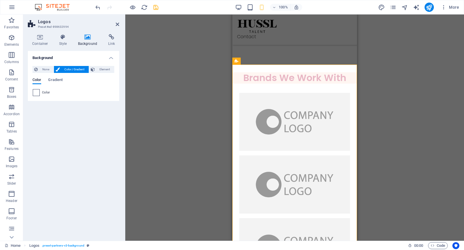
click at [34, 94] on span at bounding box center [36, 93] width 6 height 6
type input "#ffffff"
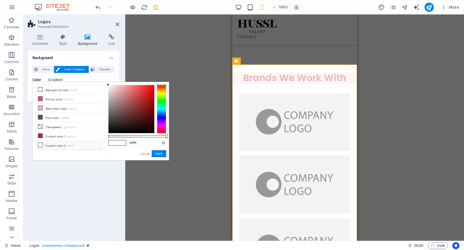
click at [41, 143] on icon at bounding box center [40, 145] width 4 height 4
click at [159, 155] on button "Apply" at bounding box center [159, 153] width 14 height 7
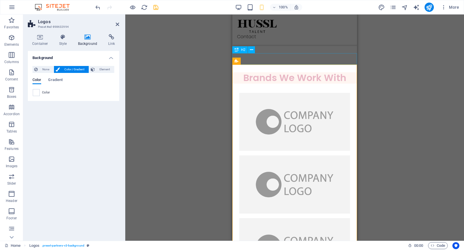
click at [305, 72] on div "Brands We Work With" at bounding box center [294, 77] width 125 height 11
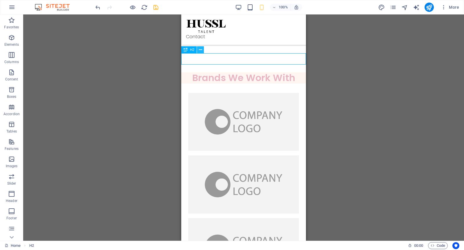
click at [120, 26] on button at bounding box center [62, 22] width 115 height 7
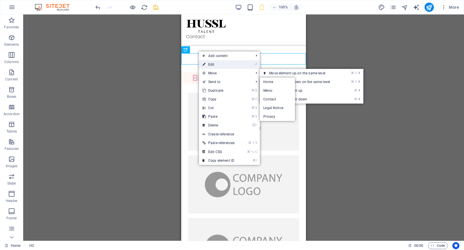
click at [218, 66] on link "⏎ Edit" at bounding box center [218, 64] width 39 height 9
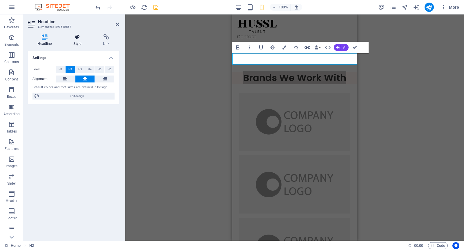
click at [78, 45] on h4 "Style" at bounding box center [79, 40] width 30 height 12
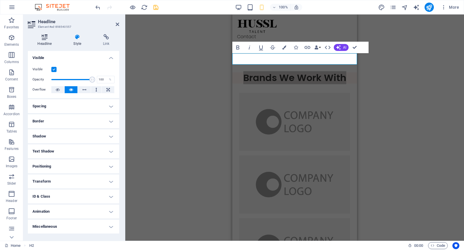
click at [48, 37] on icon at bounding box center [45, 37] width 34 height 6
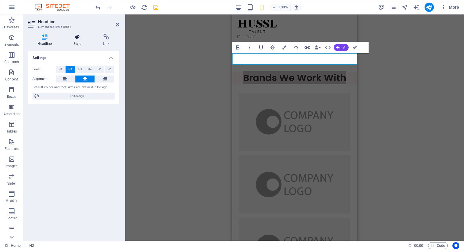
click at [74, 40] on h4 "Style" at bounding box center [79, 40] width 30 height 12
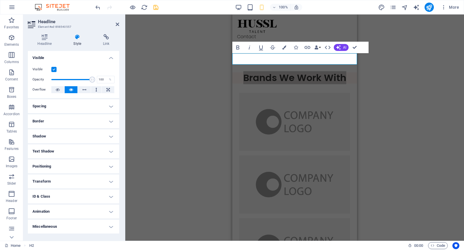
click at [81, 110] on h4 "Spacing" at bounding box center [73, 106] width 91 height 14
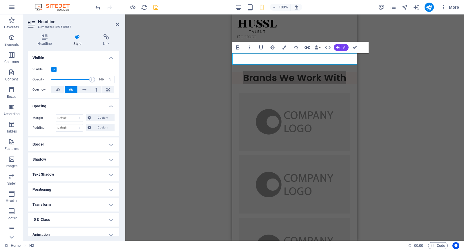
click at [81, 143] on h4 "Border" at bounding box center [73, 145] width 91 height 14
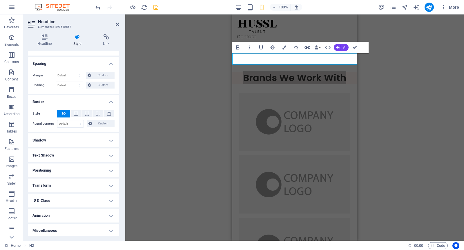
scroll to position [0, 0]
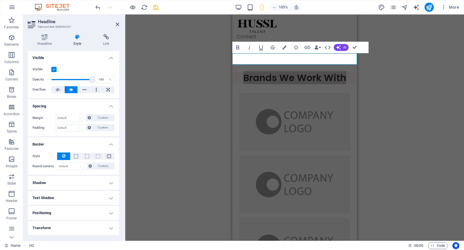
click at [121, 24] on aside "Headline Element #ed-898540557 Headline Style Link Settings Level H1 H2 H3 H4 H…" at bounding box center [74, 127] width 102 height 227
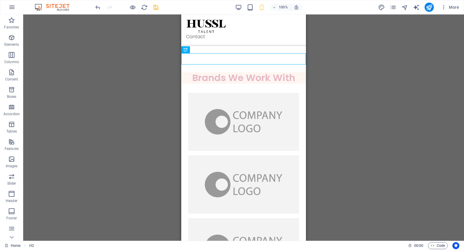
click at [355, 106] on div "H1 Container Container Image Container Container 2 columns Logos Container Plac…" at bounding box center [243, 127] width 441 height 227
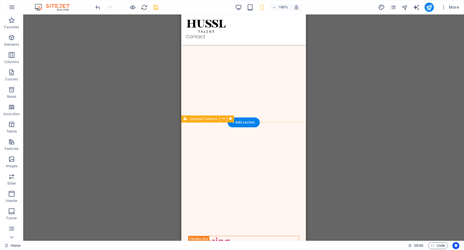
scroll to position [1163, 0]
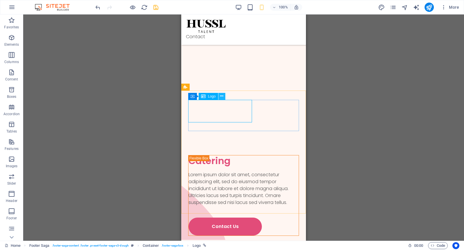
click at [221, 97] on icon at bounding box center [221, 96] width 3 height 6
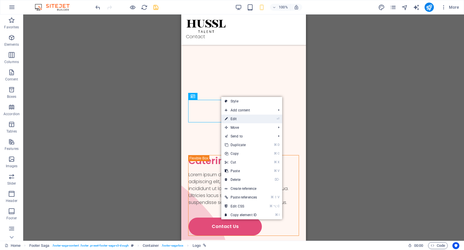
click at [242, 119] on link "⏎ Edit" at bounding box center [240, 119] width 39 height 9
select select "px"
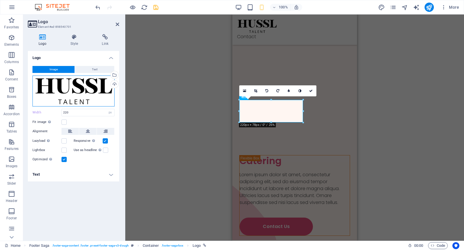
click at [93, 90] on div "Drag files here, click to choose files or select files from Files or our free s…" at bounding box center [73, 91] width 82 height 31
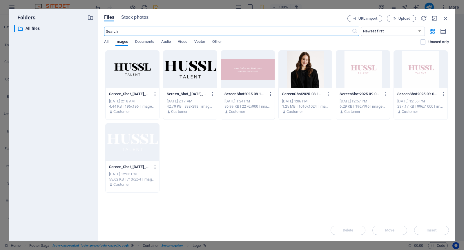
click at [133, 145] on div at bounding box center [133, 143] width 54 height 38
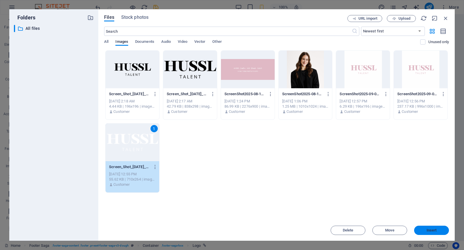
click at [427, 232] on span "Insert" at bounding box center [431, 230] width 10 height 3
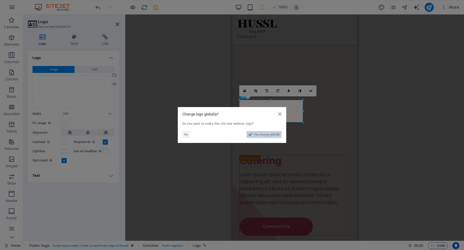
click at [258, 135] on span "Yes, change globally" at bounding box center [267, 134] width 26 height 7
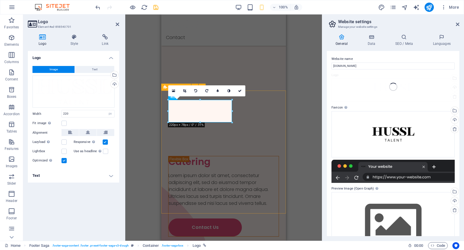
scroll to position [1163, 0]
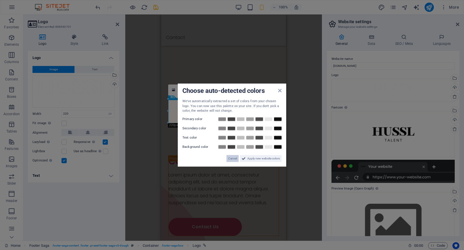
click at [234, 159] on span "Cancel" at bounding box center [232, 158] width 9 height 7
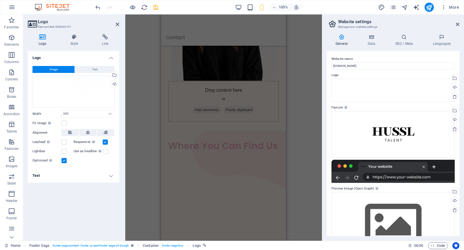
scroll to position [993, 0]
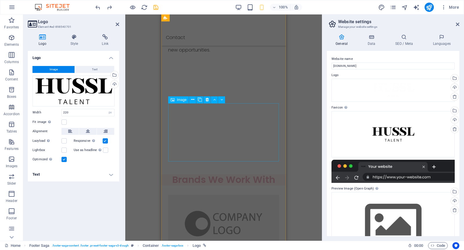
scroll to position [0, 0]
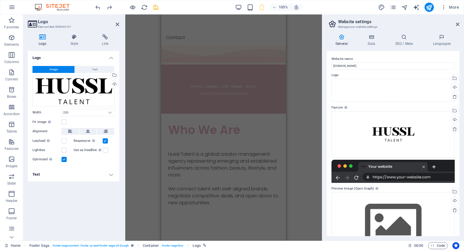
click at [115, 24] on h2 "Logo" at bounding box center [78, 21] width 81 height 5
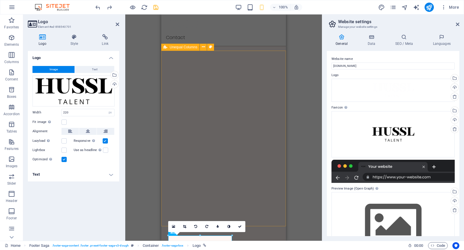
scroll to position [1163, 0]
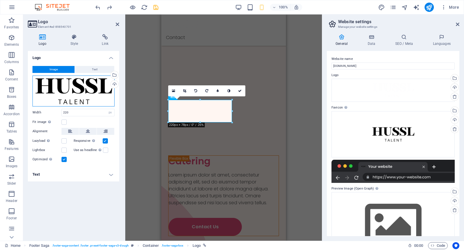
click at [97, 90] on div "Drag files here, click to choose files or select files from Files or our free s…" at bounding box center [73, 91] width 82 height 31
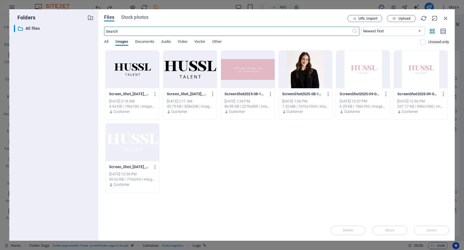
click at [130, 139] on div at bounding box center [133, 143] width 54 height 38
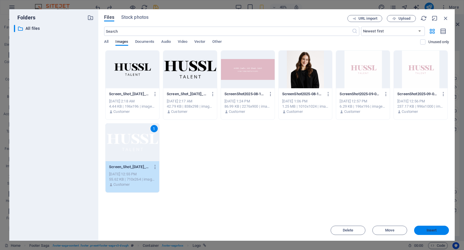
click at [430, 231] on span "Insert" at bounding box center [431, 230] width 10 height 3
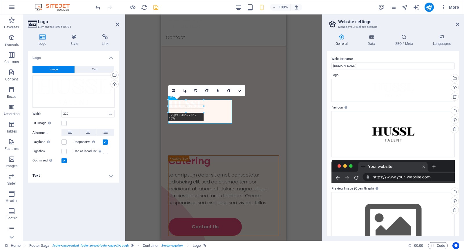
drag, startPoint x: 231, startPoint y: 124, endPoint x: 201, endPoint y: 109, distance: 34.0
type input "120"
click at [239, 89] on icon at bounding box center [239, 90] width 3 height 3
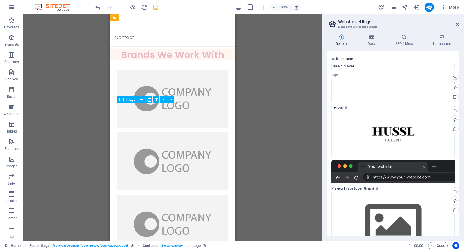
scroll to position [0, 0]
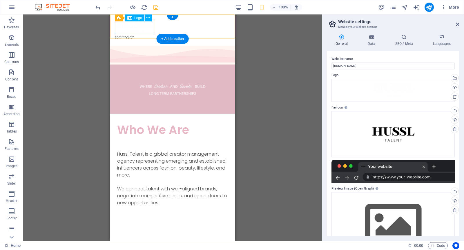
click at [139, 26] on div at bounding box center [172, 26] width 115 height 15
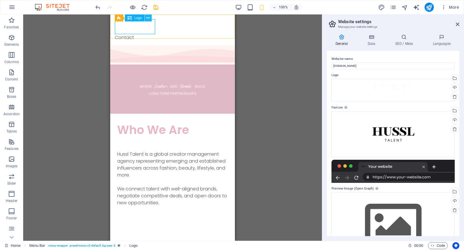
click at [147, 17] on icon at bounding box center [147, 18] width 3 height 6
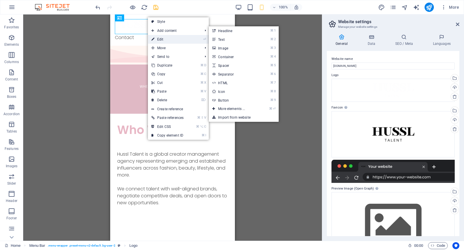
click at [159, 39] on link "⏎ Edit" at bounding box center [167, 39] width 39 height 9
select select "px"
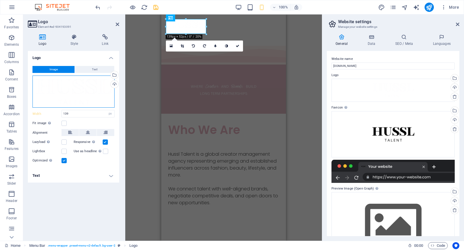
click at [95, 92] on div "Drag files here, click to choose files or select files from Files or our free s…" at bounding box center [73, 92] width 82 height 32
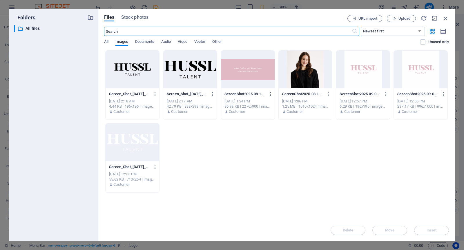
click at [190, 73] on div at bounding box center [190, 70] width 54 height 38
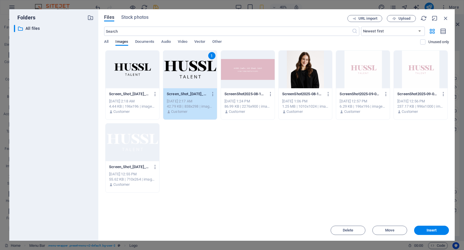
click at [190, 73] on div "1" at bounding box center [190, 70] width 54 height 38
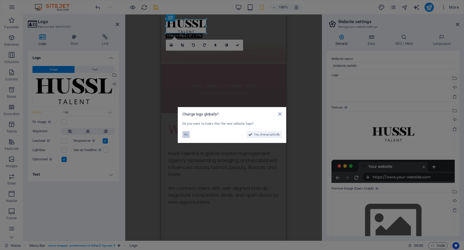
click at [186, 133] on span "No" at bounding box center [186, 134] width 4 height 7
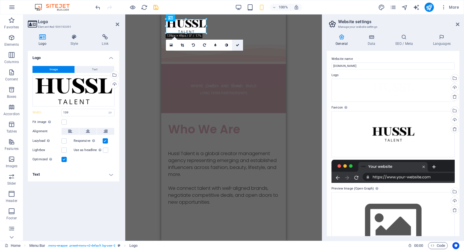
click at [238, 45] on icon at bounding box center [237, 44] width 3 height 3
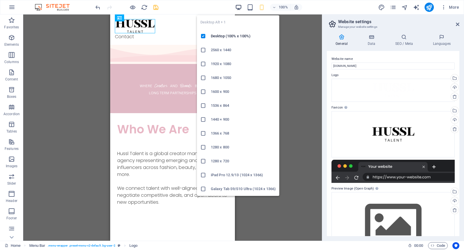
click at [238, 8] on icon "button" at bounding box center [238, 7] width 7 height 7
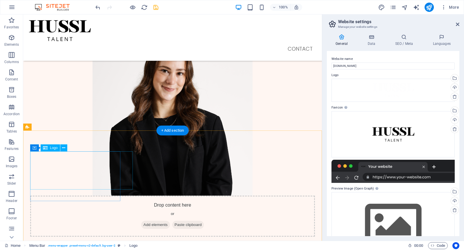
scroll to position [976, 0]
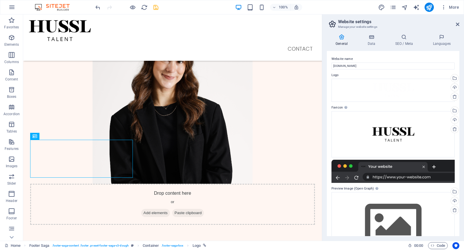
click at [155, 8] on icon "save" at bounding box center [156, 7] width 7 height 7
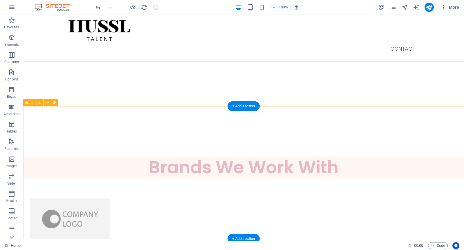
scroll to position [382, 0]
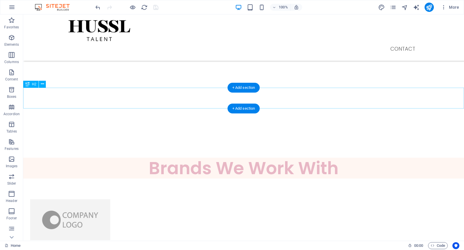
click at [116, 158] on div "Brands We Work With" at bounding box center [243, 168] width 441 height 21
click at [43, 85] on icon at bounding box center [42, 84] width 3 height 6
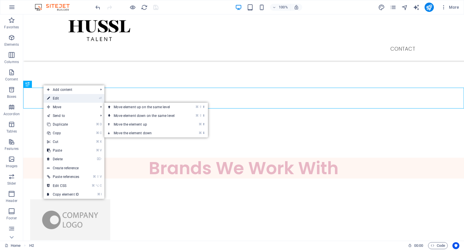
click at [63, 101] on link "⏎ Edit" at bounding box center [62, 98] width 39 height 9
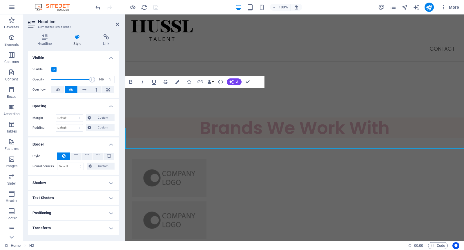
scroll to position [342, 0]
